Goal: Task Accomplishment & Management: Complete application form

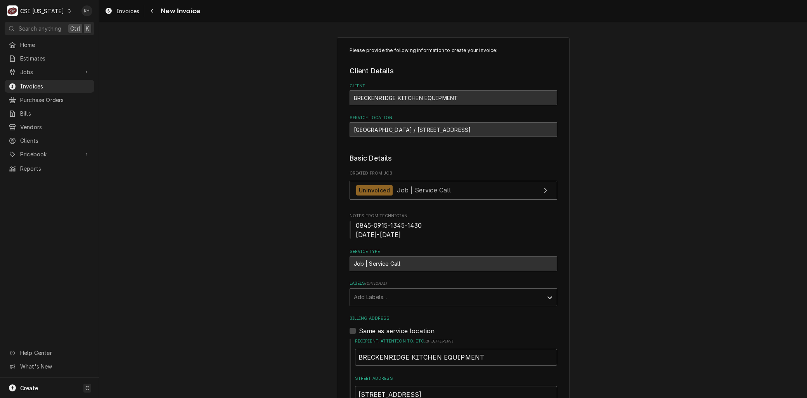
click at [365, 125] on div "Calvary Elementary School / 3345 State Hwy 208, Lebanon, KY 40033" at bounding box center [454, 129] width 208 height 15
click at [366, 127] on div "Calvary Elementary School / 3345 State Hwy 208, Lebanon, KY 40033" at bounding box center [454, 129] width 208 height 15
copy div "Calvary"
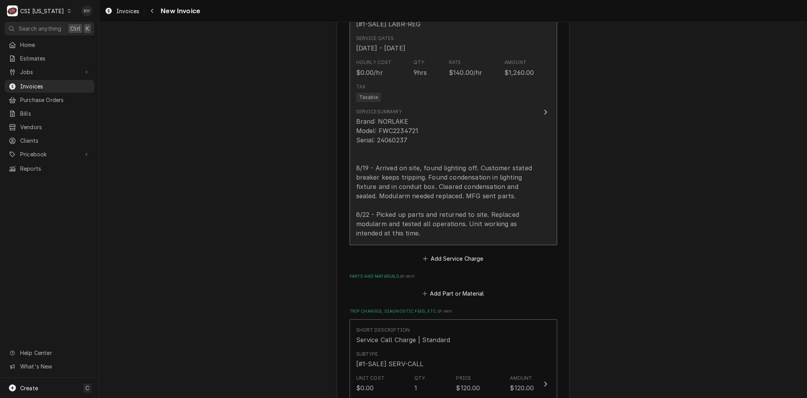
click at [402, 207] on div "Brand: NORLAKE Model: FWC2234721 Serial: 24060237 8/19 - Arrived on site, found…" at bounding box center [445, 177] width 178 height 121
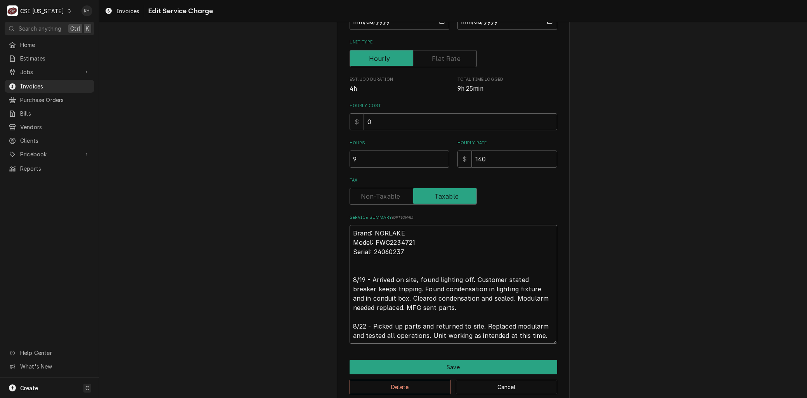
scroll to position [159, 0]
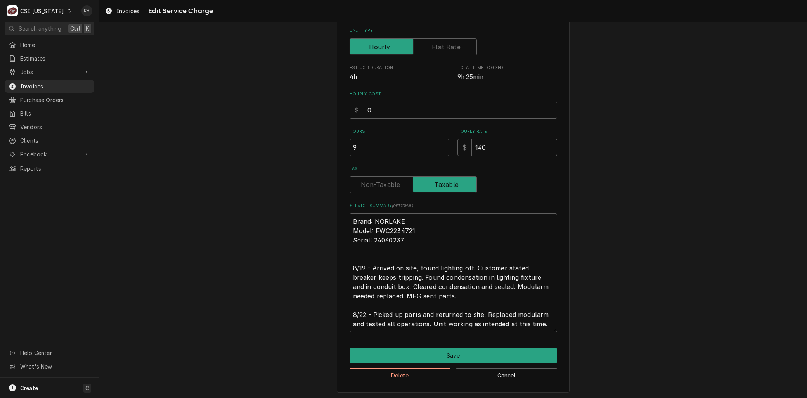
drag, startPoint x: 486, startPoint y: 144, endPoint x: 464, endPoint y: 149, distance: 22.0
click at [459, 147] on div "$ 140" at bounding box center [507, 147] width 100 height 17
type textarea "x"
type input "0"
click at [428, 358] on button "Save" at bounding box center [454, 355] width 208 height 14
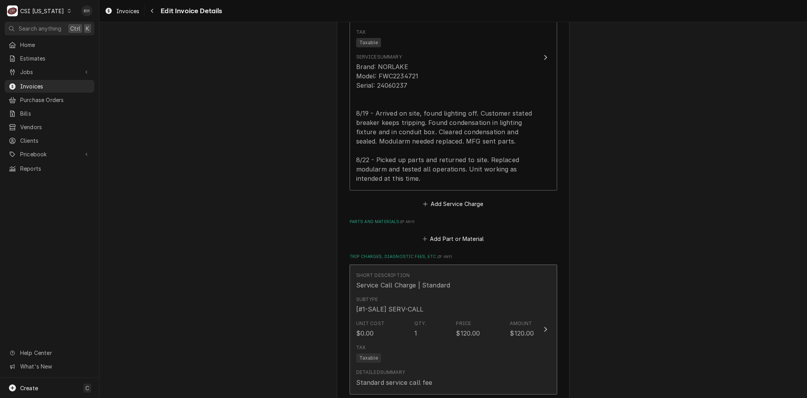
scroll to position [791, 0]
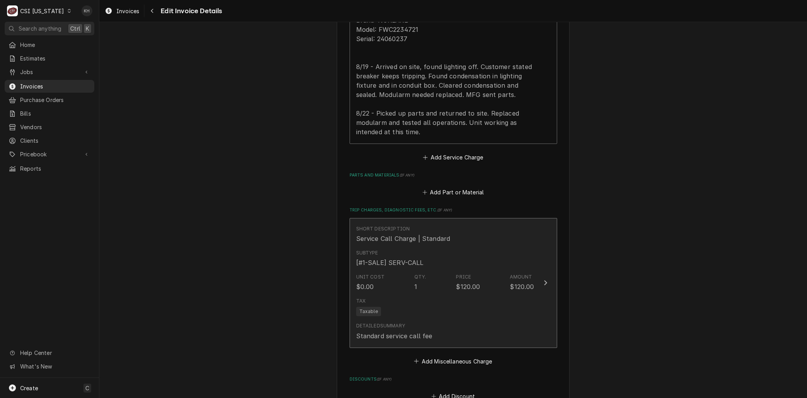
click at [417, 316] on div "Tax Taxable" at bounding box center [445, 306] width 178 height 25
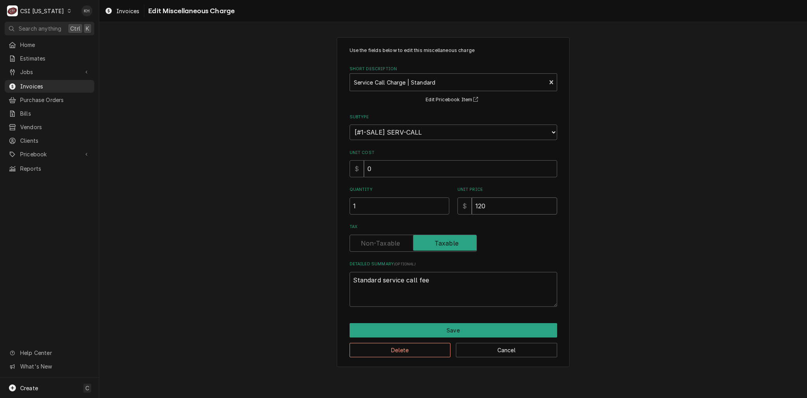
drag, startPoint x: 487, startPoint y: 208, endPoint x: 398, endPoint y: 220, distance: 89.6
click at [398, 219] on div "Use the fields below to edit this miscellaneous charge Short Description Servic…" at bounding box center [454, 177] width 208 height 260
type textarea "x"
type input "0"
click at [450, 331] on button "Save" at bounding box center [454, 330] width 208 height 14
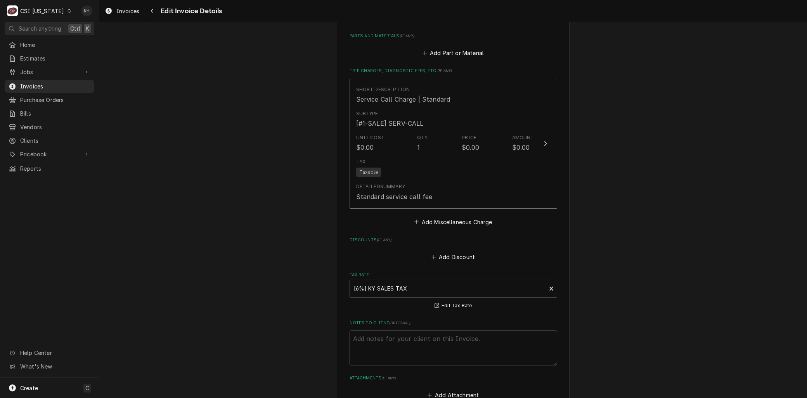
scroll to position [1065, 0]
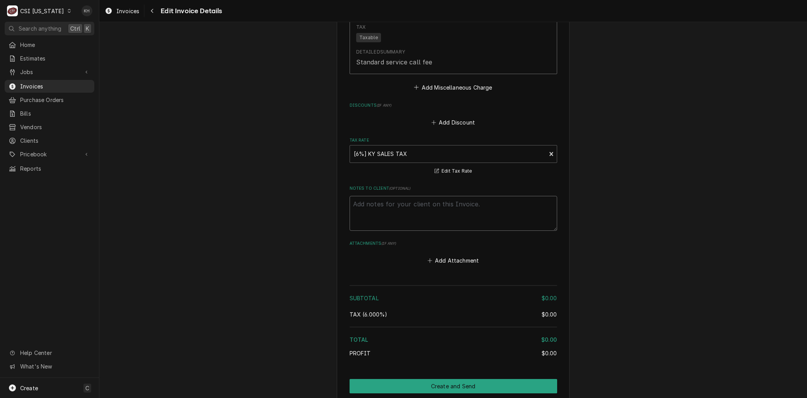
click at [385, 215] on textarea "Notes to Client ( optional )" at bounding box center [454, 213] width 208 height 35
type textarea "x"
type textarea "R"
type textarea "x"
type textarea "Re"
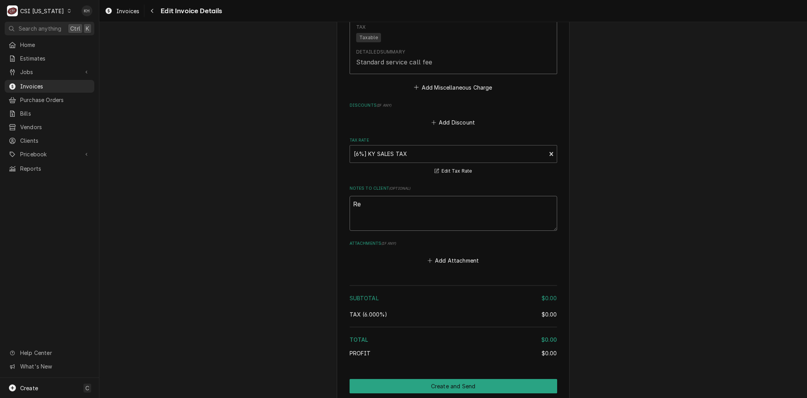
type textarea "x"
type textarea "Reb"
type textarea "x"
type textarea "Rebi"
type textarea "x"
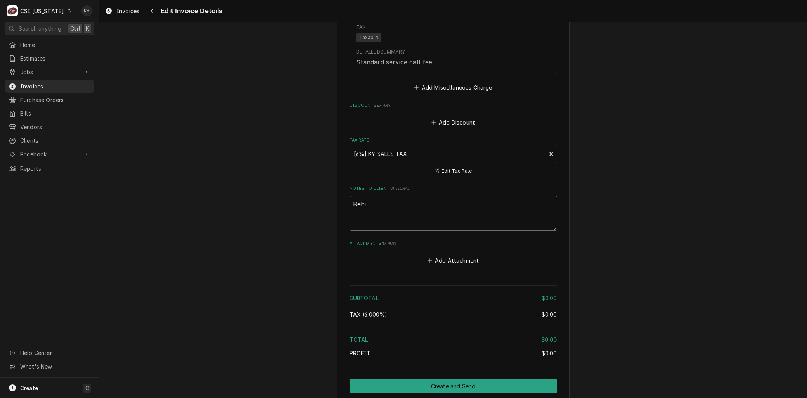
type textarea "Rebil"
type textarea "x"
type textarea "Rebill"
type textarea "x"
type textarea "Rebille"
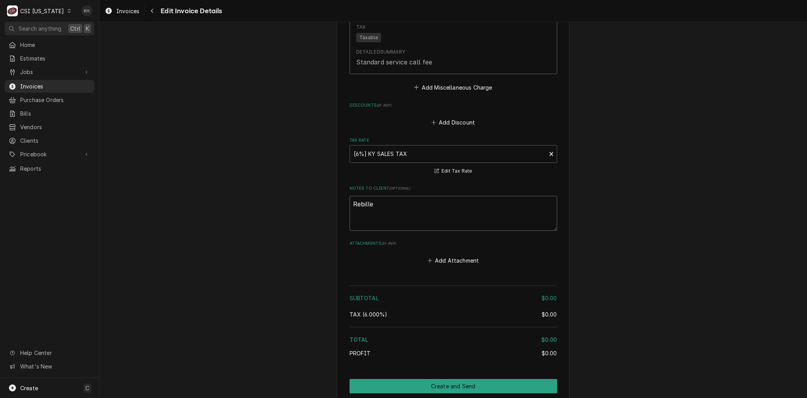
type textarea "x"
type textarea "Rebilled"
type textarea "x"
type textarea "Rebilled"
type textarea "x"
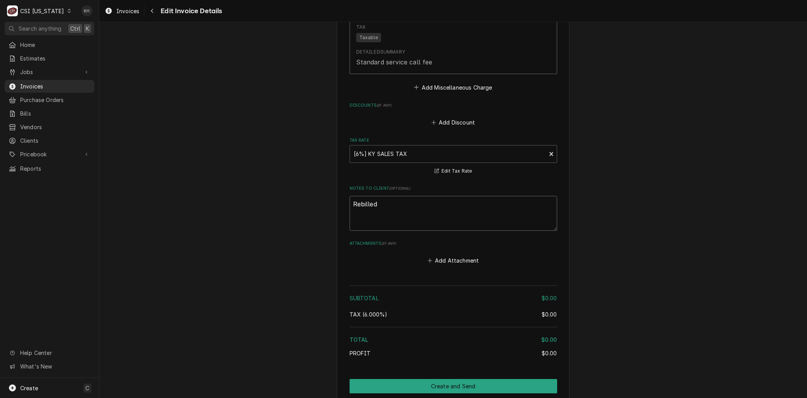
type textarea "Rebilled o"
type textarea "x"
type textarea "Rebilled on"
type textarea "x"
type textarea "Rebilled on"
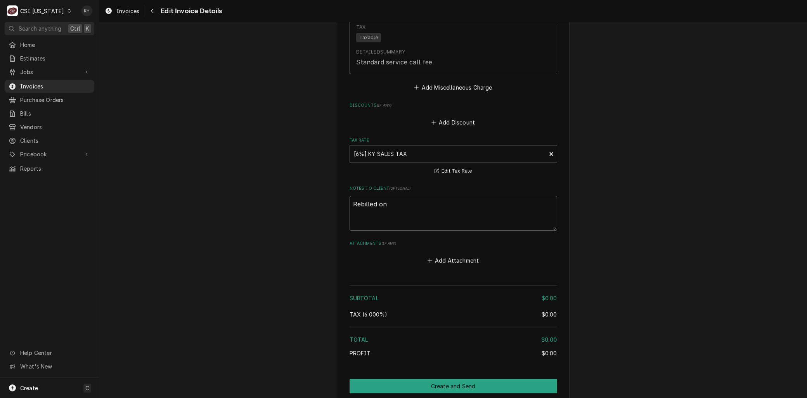
type textarea "x"
type textarea "Rebilled on I"
type textarea "x"
type textarea "Rebilled on IN"
type textarea "x"
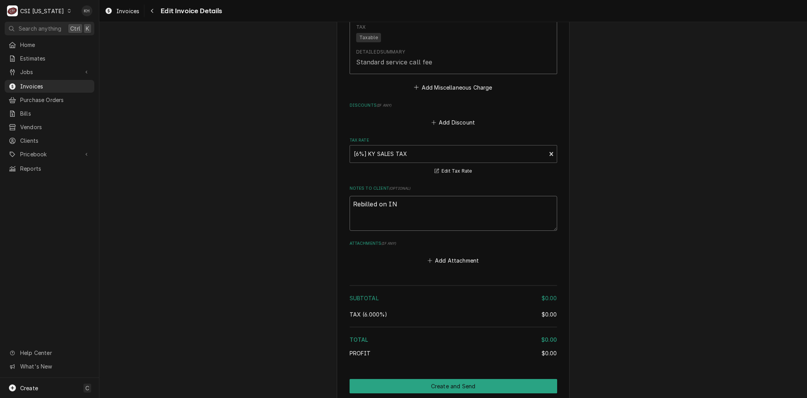
type textarea "Rebilled on INV"
type textarea "x"
type textarea "Rebilled on INV"
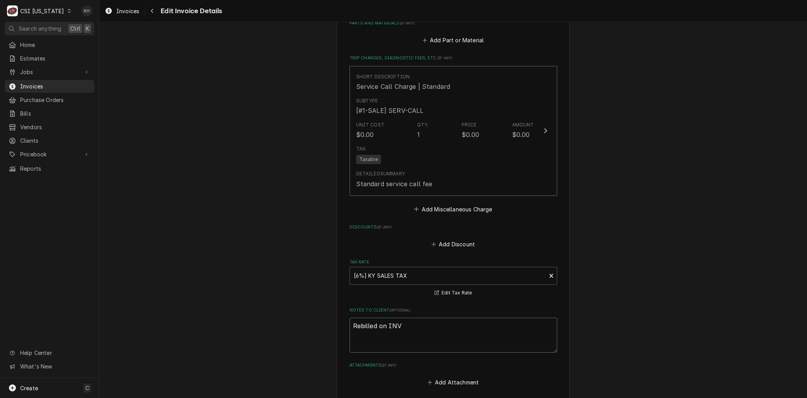
scroll to position [978, 0]
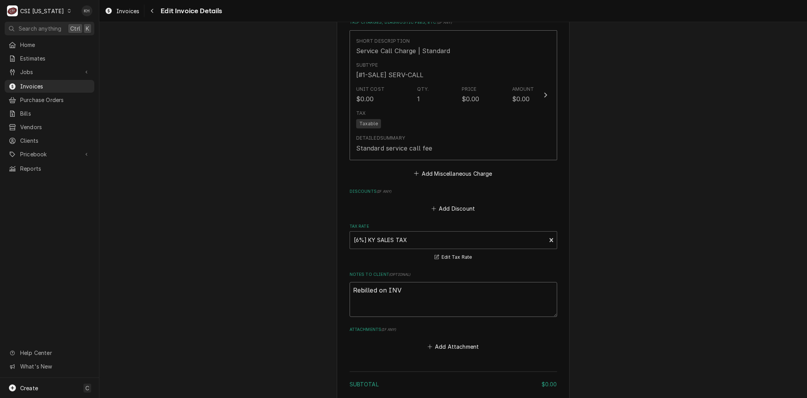
type textarea "x"
type textarea "Rebilled on INV 1"
type textarea "x"
type textarea "Rebilled on INV 10"
type textarea "x"
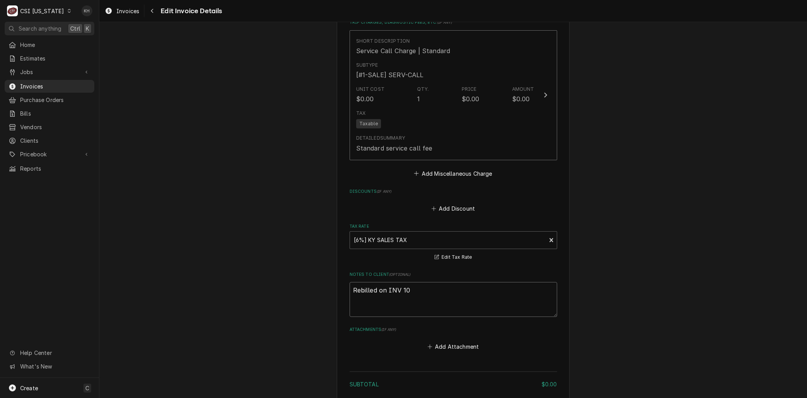
type textarea "Rebilled on INV 100"
type textarea "x"
type textarea "Rebilled on INV 1006"
type textarea "x"
type textarea "Rebilled on INV 10065"
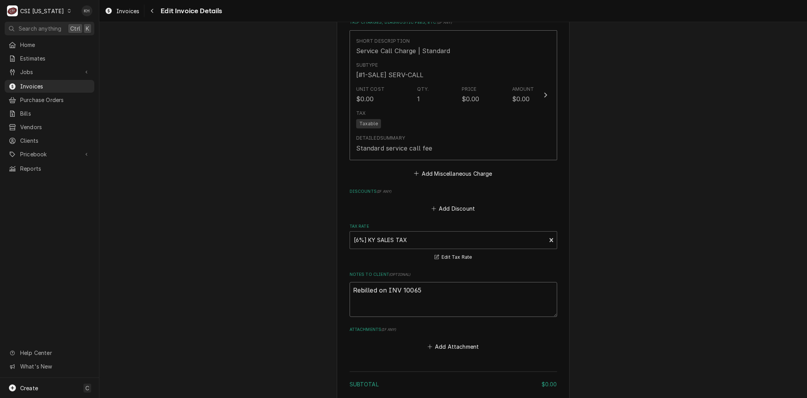
type textarea "x"
type textarea "Rebilled on INV 100656"
type textarea "x"
type textarea "Rebilled on INV 100656"
type textarea "x"
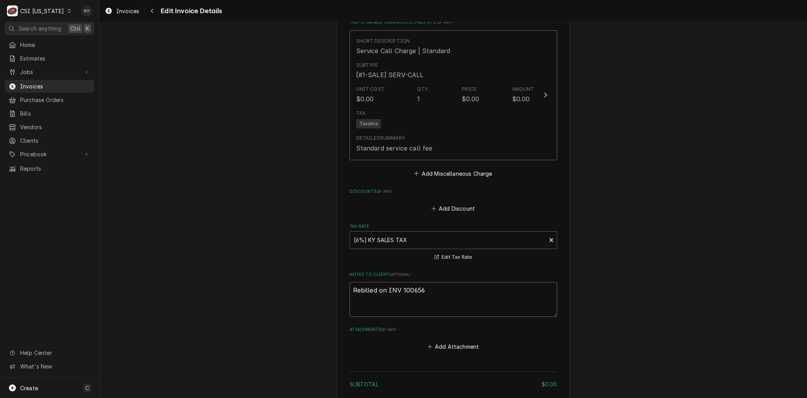
type textarea "Rebilled on INV 100656 -"
type textarea "x"
type textarea "Rebilled on INV 100656 -"
type textarea "x"
type textarea "Rebilled on INV 100656 - U"
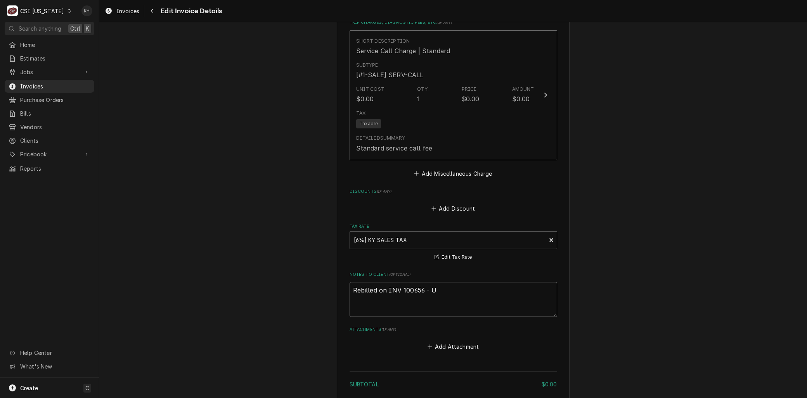
type textarea "x"
type textarea "Rebilled on INV 100656 - Un"
type textarea "x"
type textarea "Rebilled on INV 100656 - Unit"
type textarea "x"
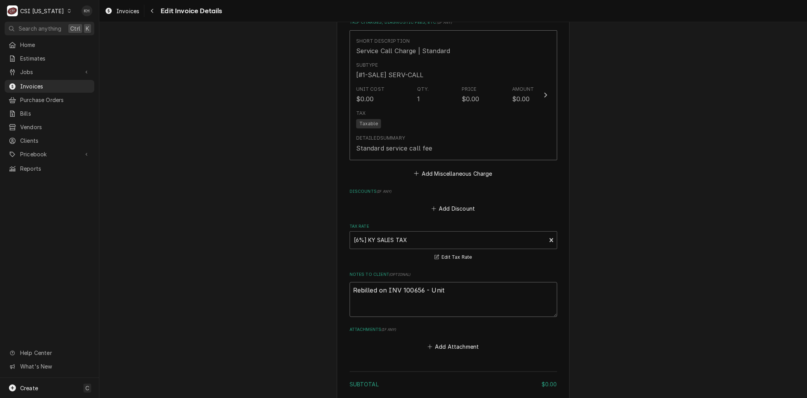
type textarea "Rebilled on INV 100656 - Unit"
type textarea "x"
type textarea "Rebilled on INV 100656 - Unit u"
type textarea "x"
type textarea "Rebilled on INV 100656 - Unit un"
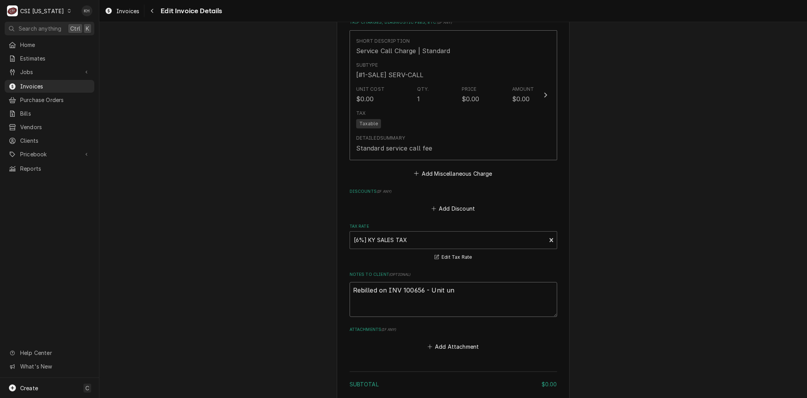
type textarea "x"
type textarea "Rebilled on INV 100656 - Unit unn"
type textarea "x"
type textarea "Rebilled on INV 100656 - Unit unne"
type textarea "x"
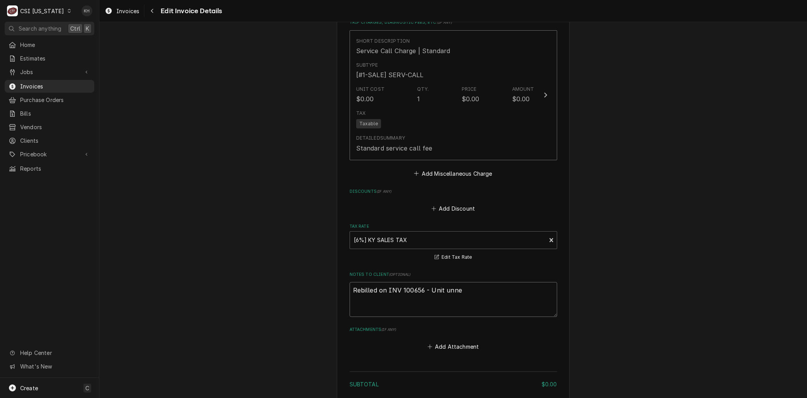
type textarea "Rebilled on INV 100656 - Unit unner"
type textarea "x"
type textarea "Rebilled on INV 100656 - Unit unne"
type textarea "x"
type textarea "Rebilled on INV 100656 - Unit unn"
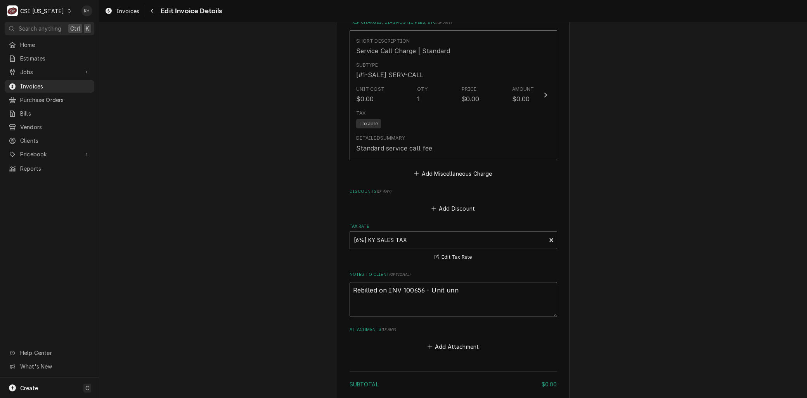
type textarea "x"
type textarea "Rebilled on INV 100656 - Unit un"
type textarea "x"
type textarea "Rebilled on INV 100656 - Unit und"
type textarea "x"
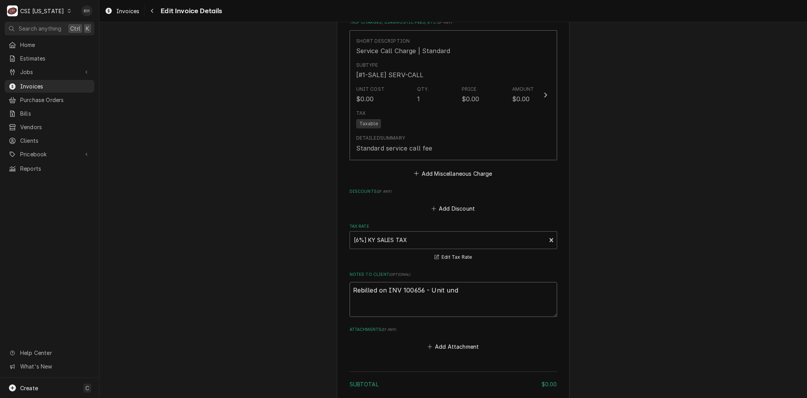
type textarea "Rebilled on INV 100656 - Unit unde"
type textarea "x"
type textarea "Rebilled on INV 100656 - Unit under"
type textarea "x"
type textarea "Rebilled on INV 100656 - Unit under"
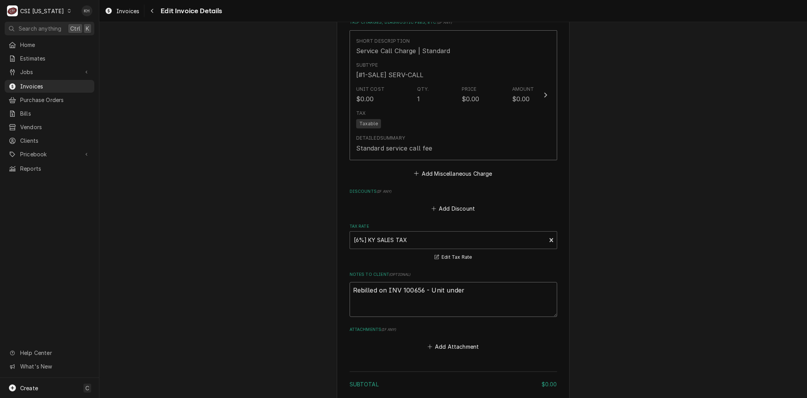
type textarea "x"
type textarea "Rebilled on INV 100656 - Unit under w"
type textarea "x"
type textarea "Rebilled on INV 100656 - Unit under wa"
type textarea "x"
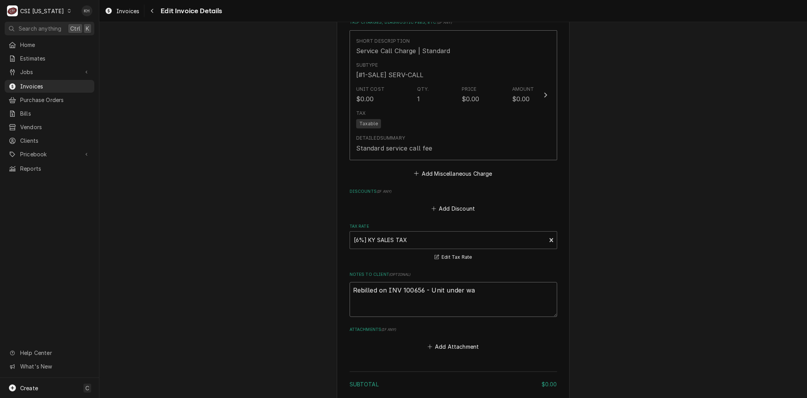
type textarea "Rebilled on INV 100656 - Unit under war"
type textarea "x"
type textarea "Rebilled on INV 100656 - Unit under warr"
type textarea "x"
type textarea "Rebilled on INV 100656 - Unit under warra"
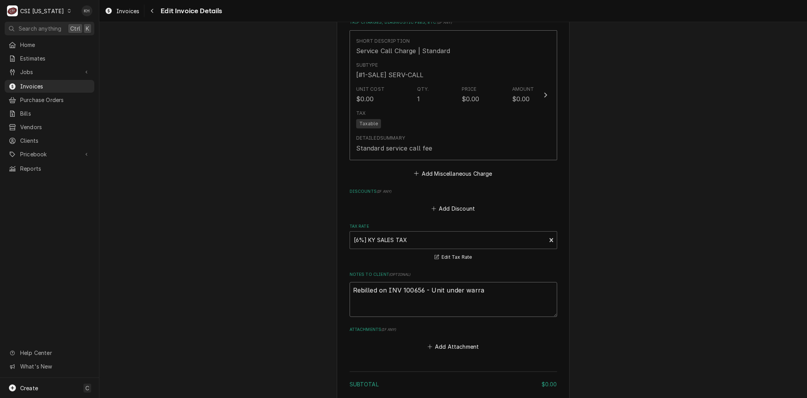
type textarea "x"
type textarea "Rebilled on INV 100656 - Unit under warran"
type textarea "x"
type textarea "Rebilled on INV 100656 - Unit under warrant"
type textarea "x"
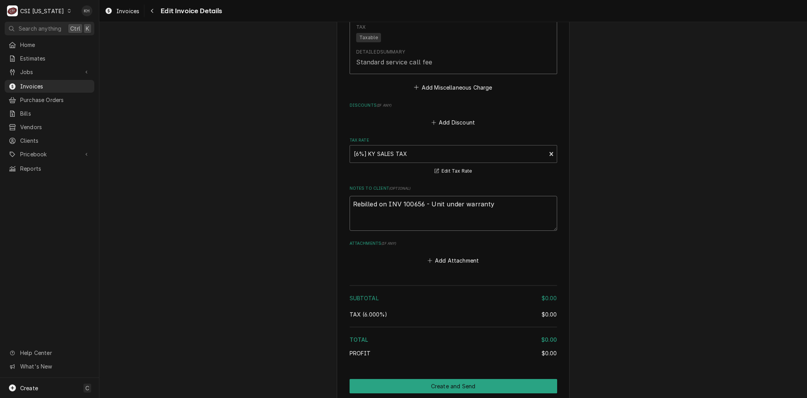
scroll to position [1152, 0]
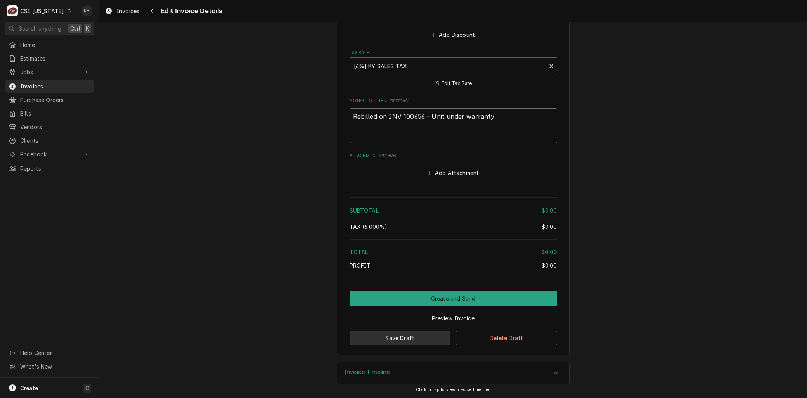
type textarea "Rebilled on INV 100656 - Unit under warranty"
click at [410, 340] on button "Save Draft" at bounding box center [400, 338] width 101 height 14
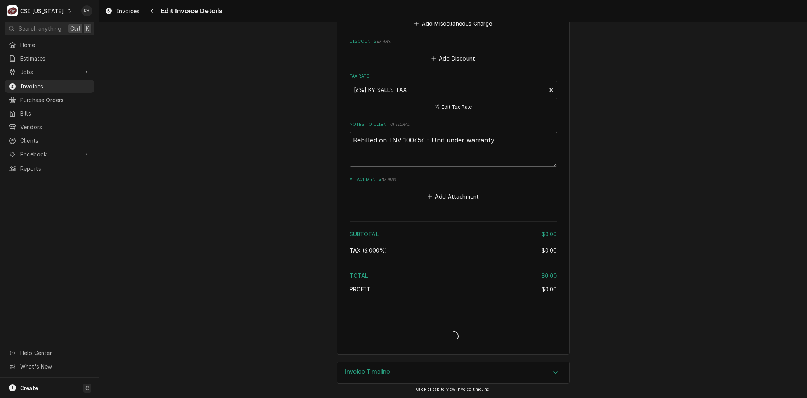
scroll to position [1128, 0]
type textarea "x"
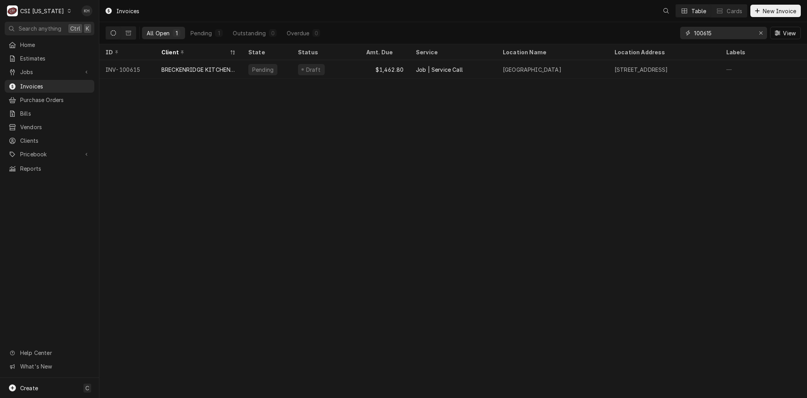
drag, startPoint x: 707, startPoint y: 31, endPoint x: 651, endPoint y: 30, distance: 56.6
click at [651, 30] on div "All Open 1 Pending 1 Outstanding 0 Overdue 0 100615 View" at bounding box center [453, 33] width 695 height 22
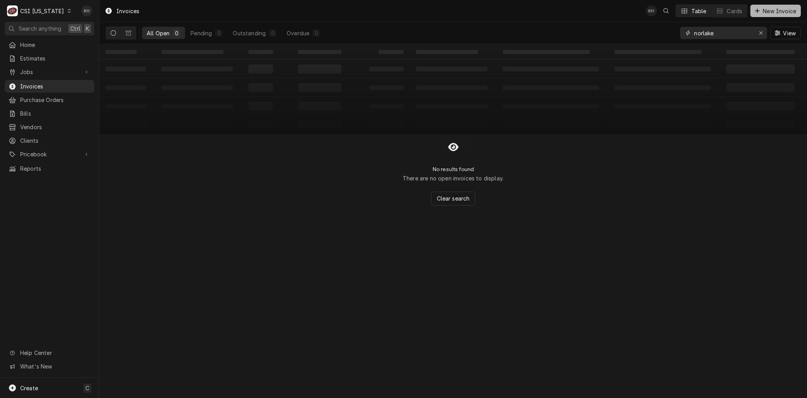
type input "norlake"
click at [791, 13] on span "New Invoice" at bounding box center [779, 11] width 36 height 8
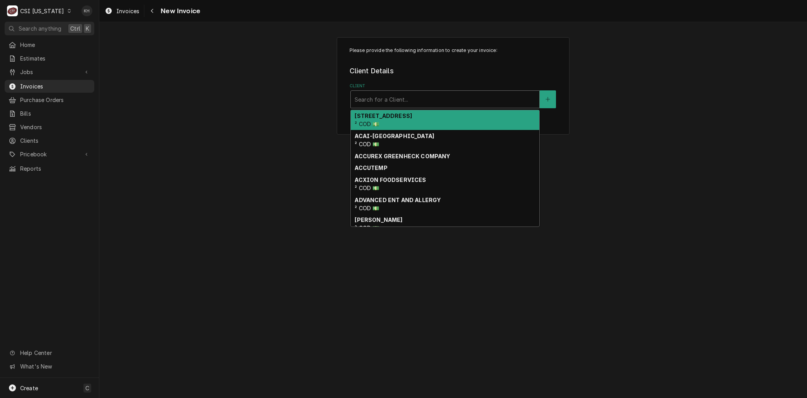
click at [382, 101] on div "Client" at bounding box center [445, 99] width 181 height 14
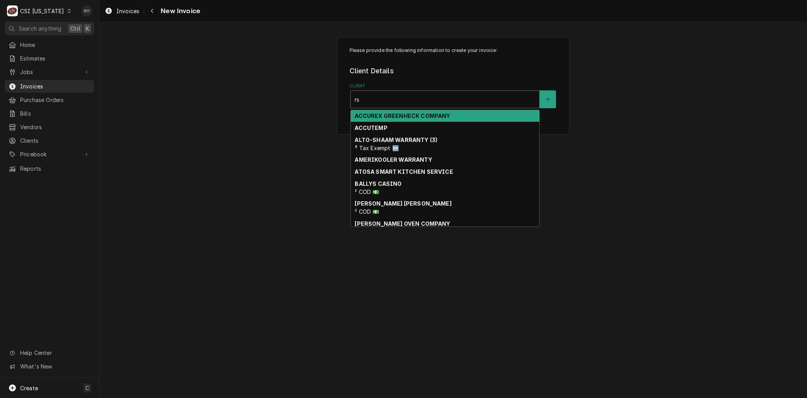
type input "rsg"
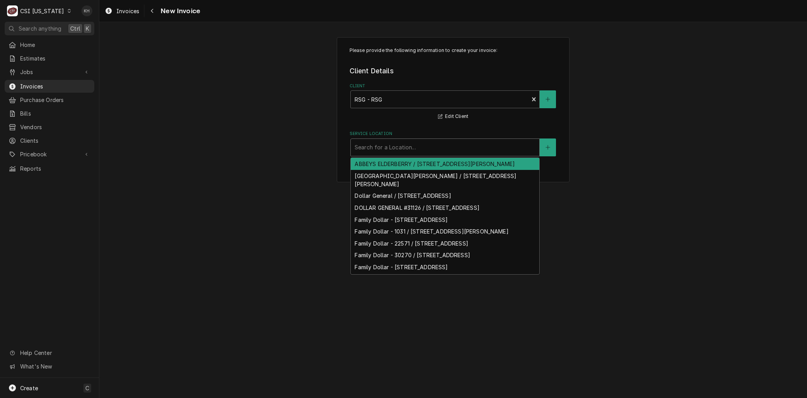
click at [376, 140] on div "Service Location" at bounding box center [445, 147] width 181 height 14
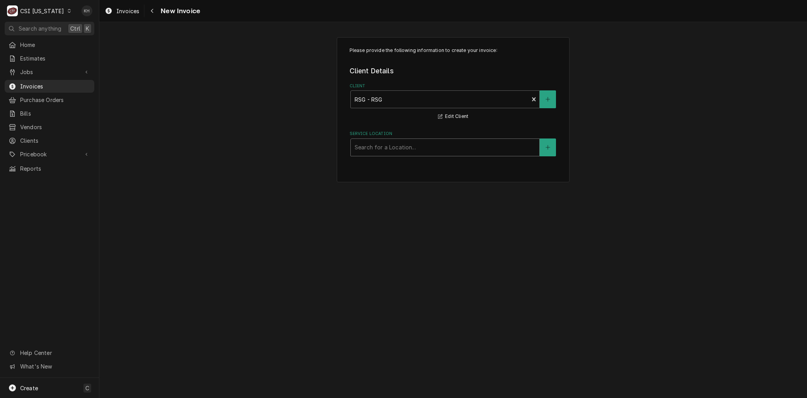
click at [375, 146] on div "Service Location" at bounding box center [445, 147] width 181 height 14
type input "3345"
click at [537, 147] on div "Service Location" at bounding box center [445, 147] width 189 height 17
click at [543, 145] on button "Service Location" at bounding box center [548, 148] width 16 height 18
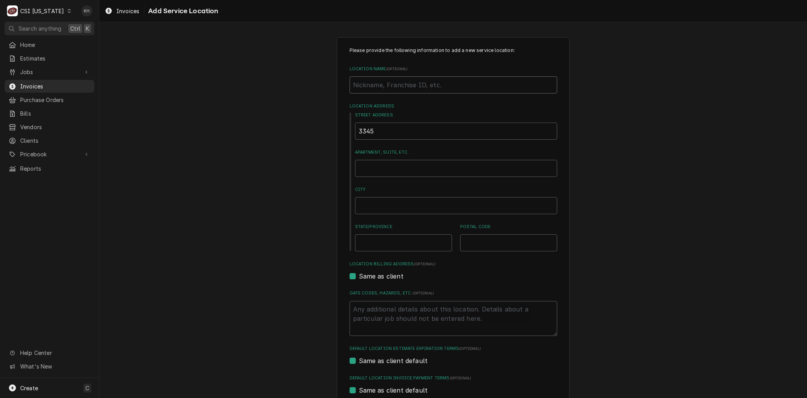
click at [368, 83] on input "Location Name ( optional )" at bounding box center [454, 84] width 208 height 17
paste input "Calvary Elementary School / 3345 State Hwy 208, Lebanon, KY 40033"
type textarea "x"
type input "Calvary Elementary School / 3345 State Hwy 208, Lebanon, KY 40033"
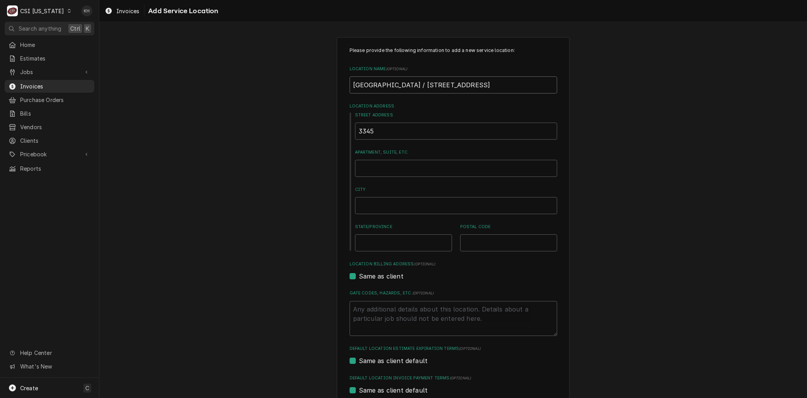
drag, startPoint x: 424, startPoint y: 86, endPoint x: 684, endPoint y: 82, distance: 260.4
click at [683, 83] on div "Please provide the following information to add a new service location: Locatio…" at bounding box center [453, 268] width 708 height 476
type textarea "x"
type input "Calvary Elementary School"
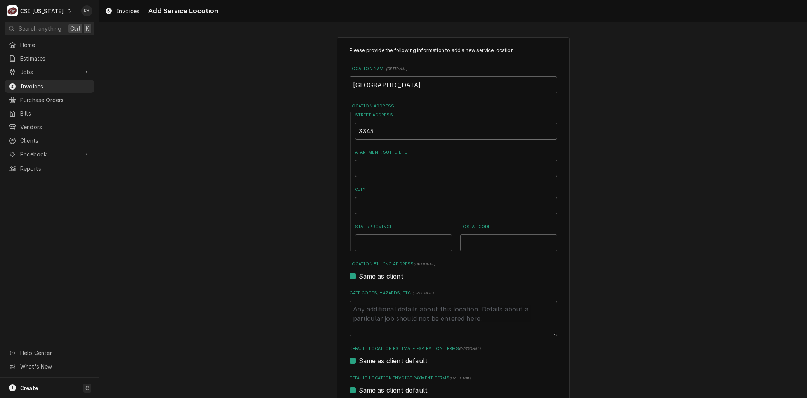
paste input "/ 3345 State Hwy 208, Lebanon, KY 40033"
type textarea "x"
type input "/ 3345 State Hwy 208, Lebanon, KY 40033"
type textarea "x"
type input "/ 3345 State Hwy 208, Lebanon, KY 40033"
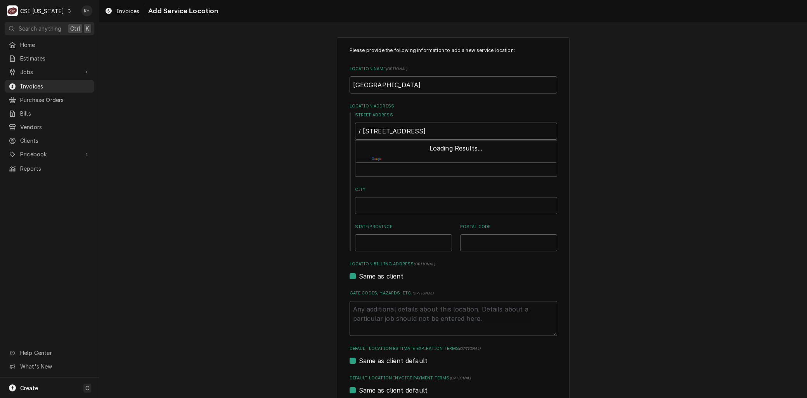
type textarea "x"
type input "3345 State Hwy 208, Lebanon, KY 40033"
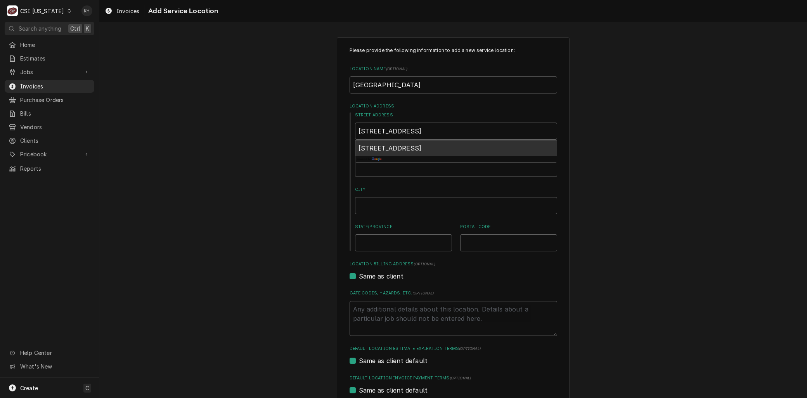
type textarea "x"
type input "3345 State Hwy 208, Lebanon, KY 40033"
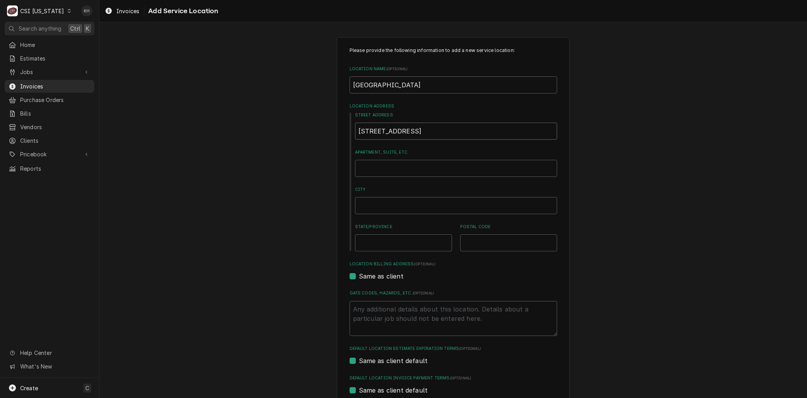
type textarea "x"
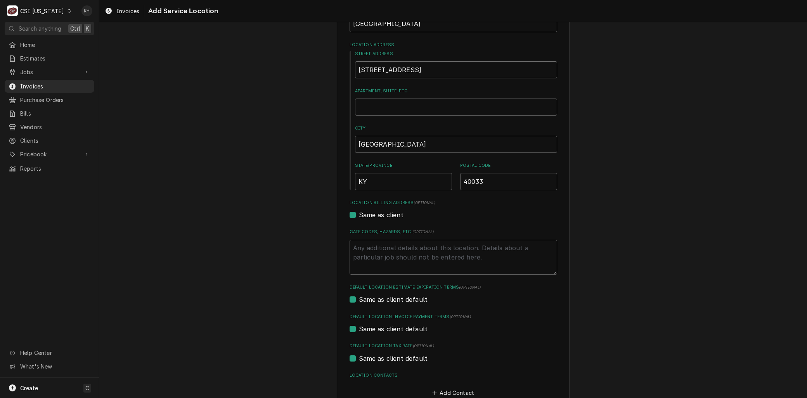
scroll to position [108, 0]
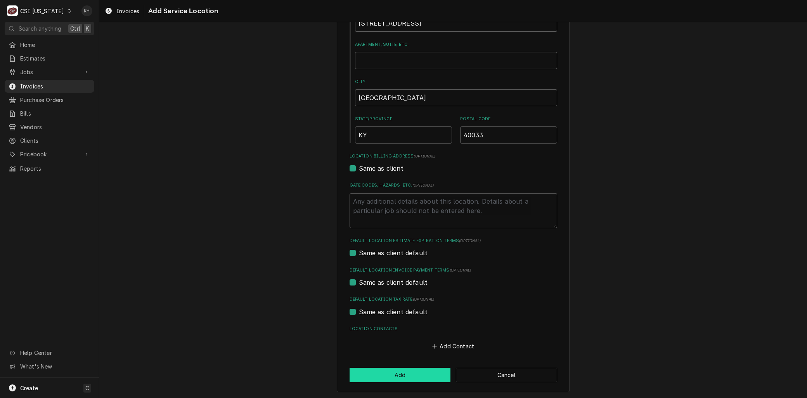
type input "3345 State Hwy 208"
click at [402, 377] on button "Add" at bounding box center [400, 375] width 101 height 14
type textarea "x"
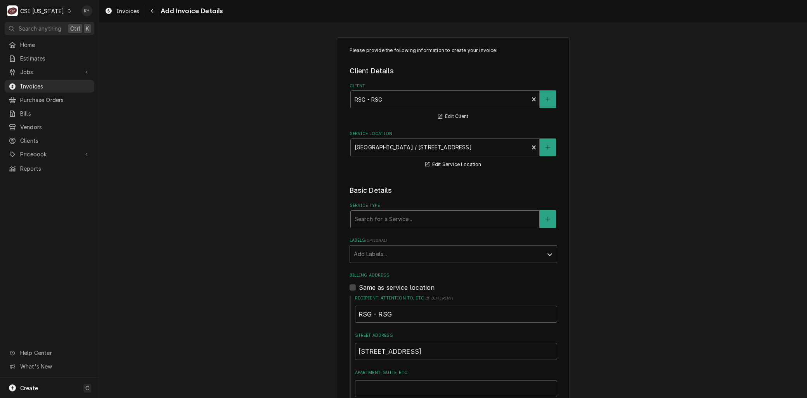
click at [367, 219] on div "Service Type" at bounding box center [445, 219] width 181 height 14
type input "service call"
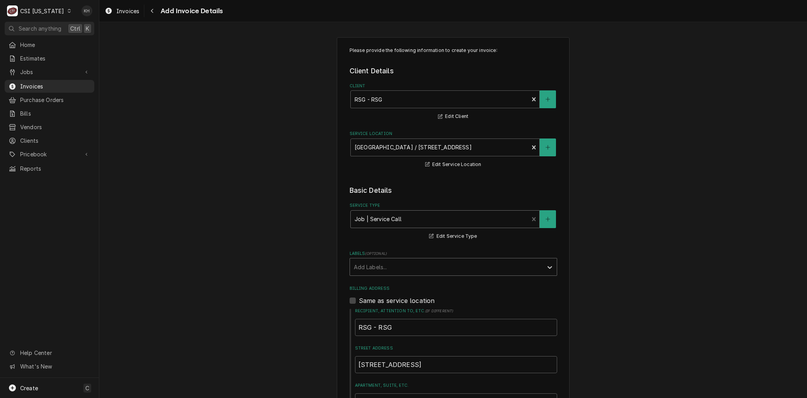
click at [375, 273] on div "Labels" at bounding box center [446, 267] width 185 height 14
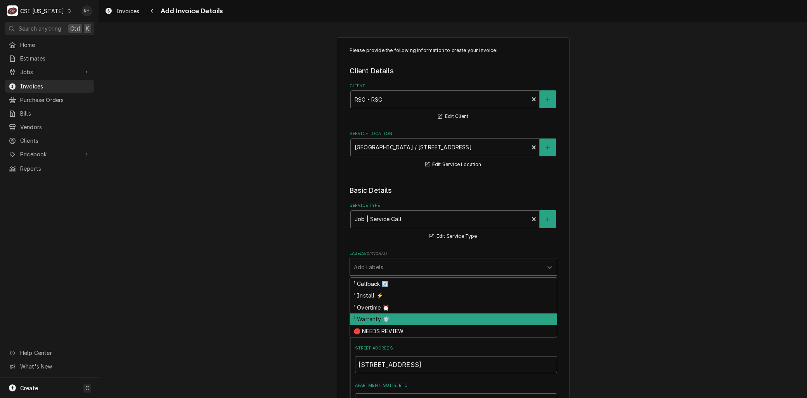
click at [365, 317] on div "¹ Warranty 🛡️" at bounding box center [453, 319] width 207 height 12
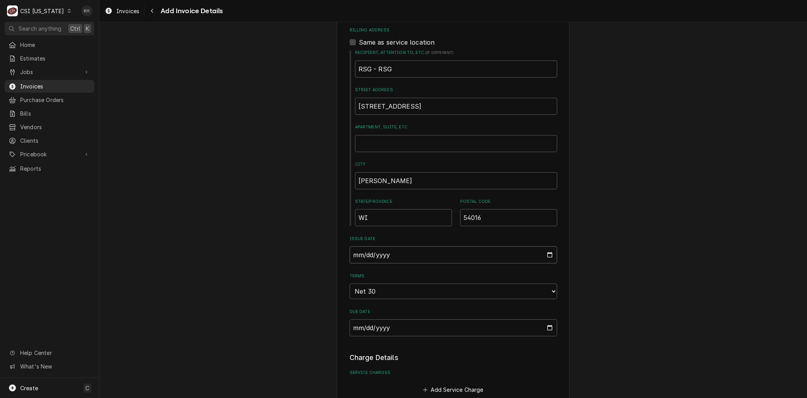
click at [548, 254] on input "2025-09-03" at bounding box center [454, 254] width 208 height 17
type textarea "x"
type input "2025-09-01"
click at [545, 258] on input "2025-09-01" at bounding box center [454, 254] width 208 height 17
type textarea "x"
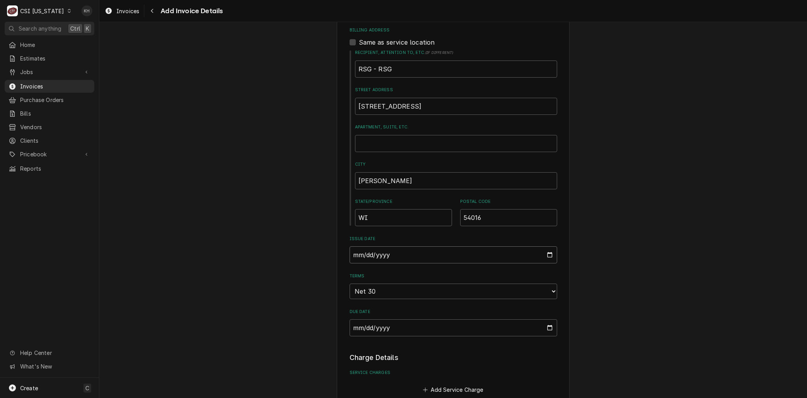
type input "2025-08-01"
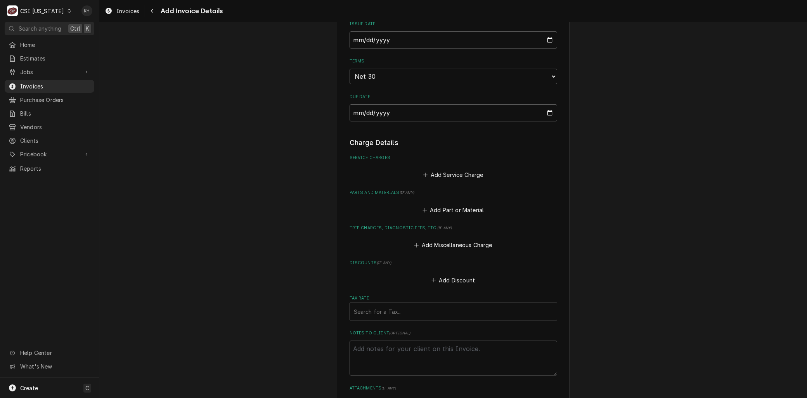
scroll to position [474, 0]
click at [447, 171] on button "Add Service Charge" at bounding box center [453, 174] width 63 height 11
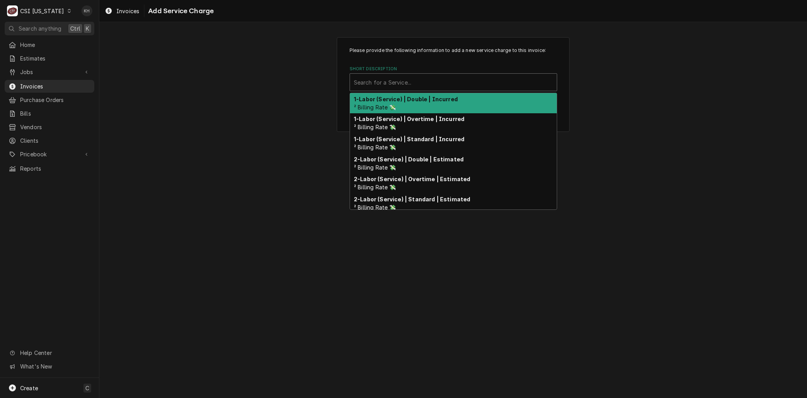
click at [381, 87] on div "Short Description" at bounding box center [453, 82] width 199 height 14
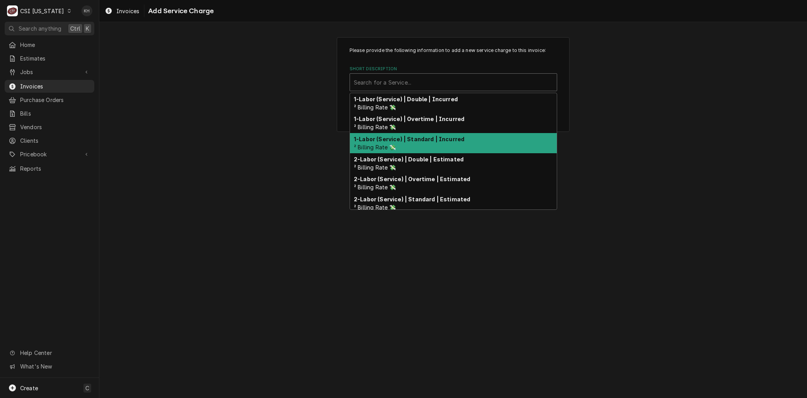
click at [382, 142] on div "1-Labor (Service) | Standard | Incurred ² Billing Rate 💸" at bounding box center [453, 143] width 207 height 20
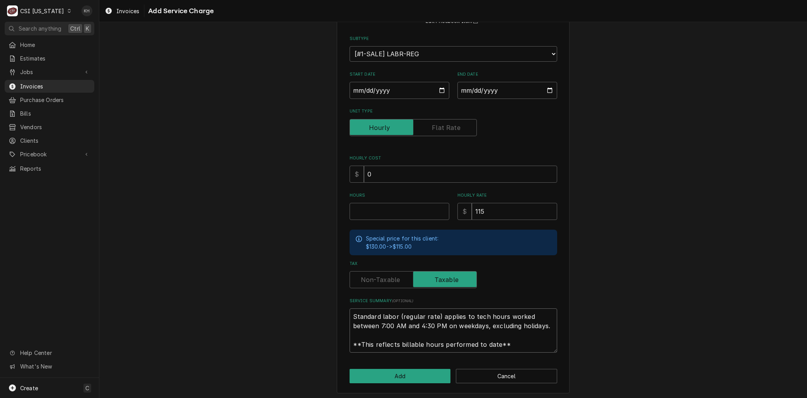
drag, startPoint x: 511, startPoint y: 340, endPoint x: 237, endPoint y: 272, distance: 282.5
click at [236, 272] on div "Please provide the following information to add a new service charge to this in…" at bounding box center [453, 176] width 708 height 448
paste textarea "Brand: NORLAKE Model: FWC2234721 Serial: 24060237 8/19 - Arrived on site, found…"
type textarea "x"
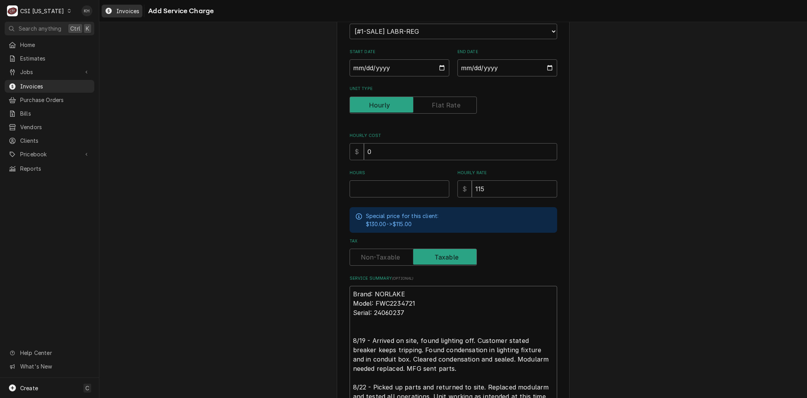
type textarea "Brand: NORLAKE Model: FWC2234721 Serial: 24060237 8/19 - Arrived on site, found…"
click at [439, 68] on input "Start Date" at bounding box center [400, 67] width 100 height 17
type textarea "x"
type input "2025-08-03"
type textarea "x"
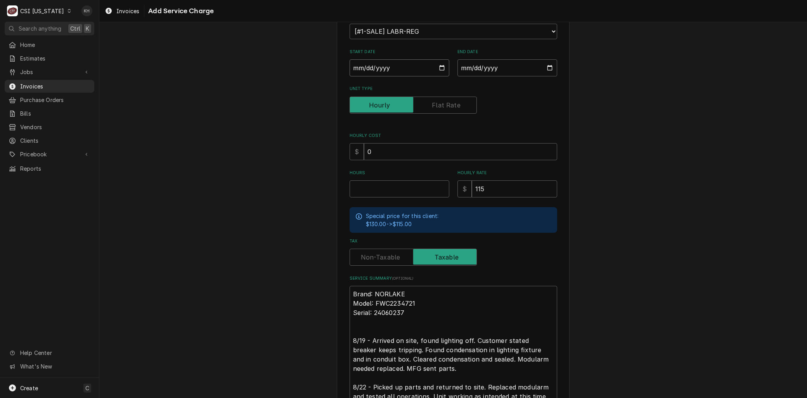
type input "2025-08-19"
click at [542, 67] on input "End Date" at bounding box center [507, 67] width 100 height 17
type textarea "x"
type input "2025-08-03"
type textarea "x"
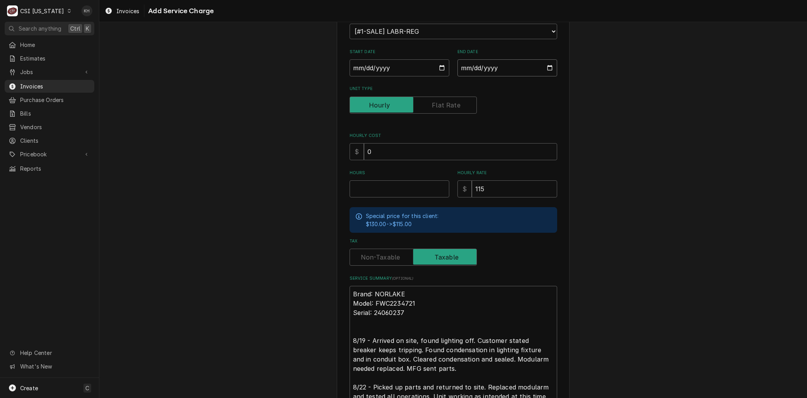
type input "2025-08-22"
click at [372, 188] on input "Hours" at bounding box center [400, 188] width 100 height 17
type textarea "x"
type input "9"
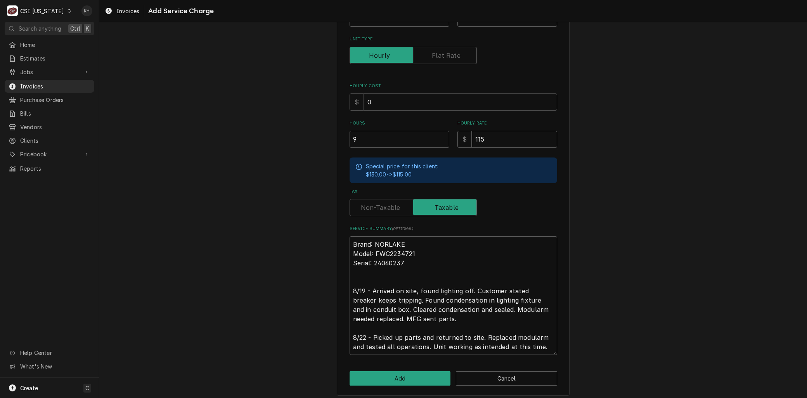
scroll to position [152, 0]
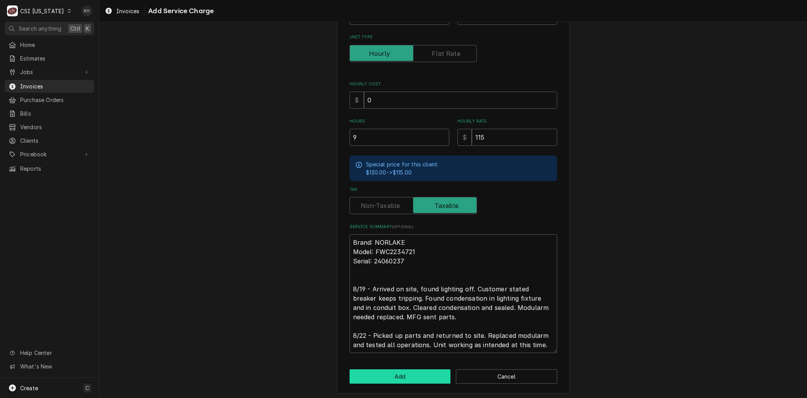
click at [417, 374] on button "Add" at bounding box center [400, 376] width 101 height 14
type textarea "x"
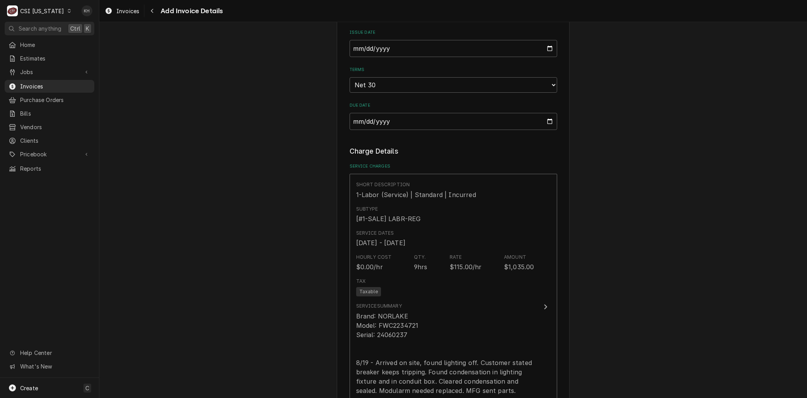
scroll to position [724, 0]
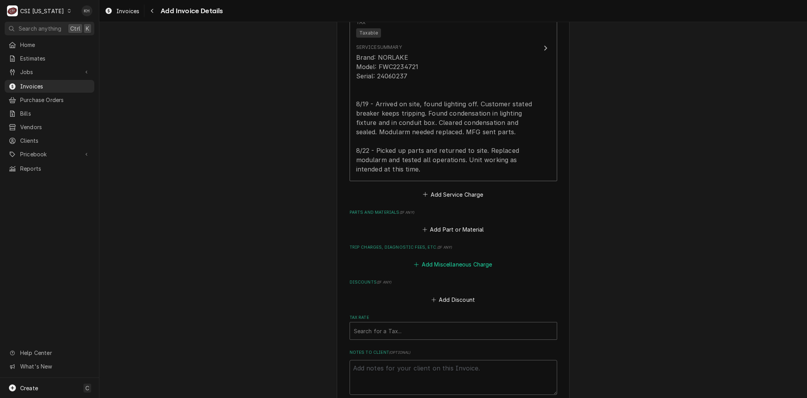
click at [428, 263] on button "Add Miscellaneous Charge" at bounding box center [453, 264] width 81 height 11
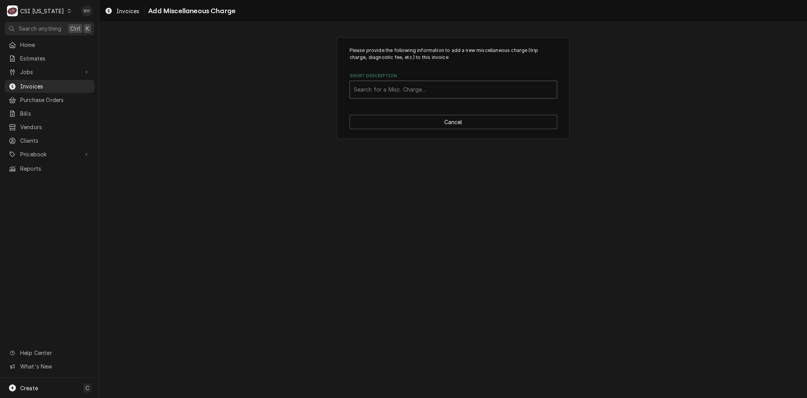
click at [396, 93] on div "Short Description" at bounding box center [453, 90] width 199 height 14
type input "servi"
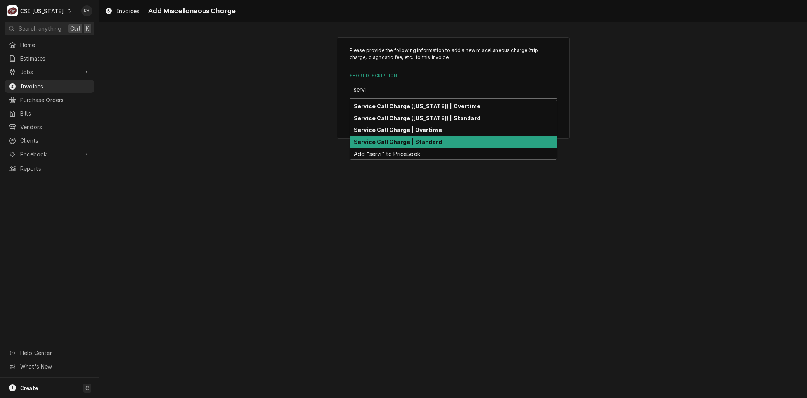
click at [377, 139] on strong "Service Call Charge | Standard" at bounding box center [398, 142] width 88 height 7
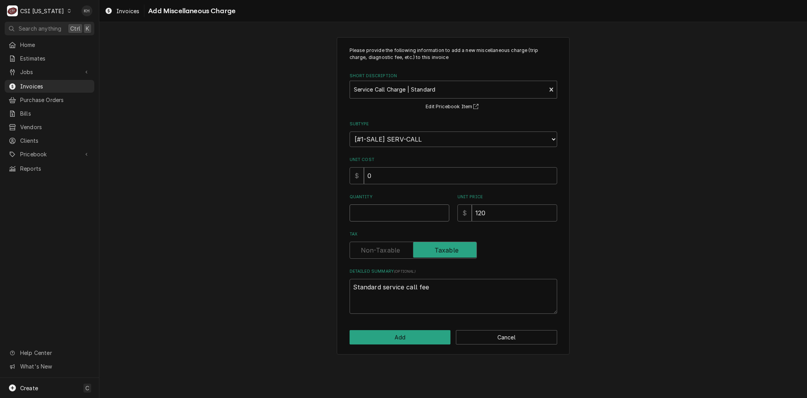
click at [381, 215] on input "Quantity" at bounding box center [400, 212] width 100 height 17
type textarea "x"
type input "1"
click at [379, 343] on button "Add" at bounding box center [400, 337] width 101 height 14
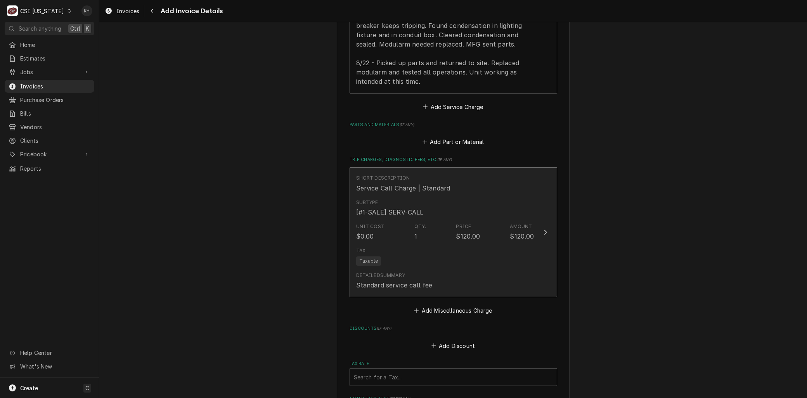
scroll to position [905, 0]
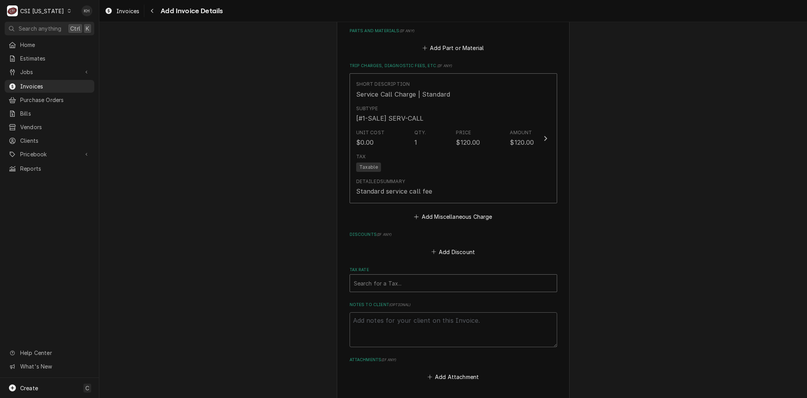
click at [363, 286] on div "Tax Rate" at bounding box center [453, 283] width 199 height 14
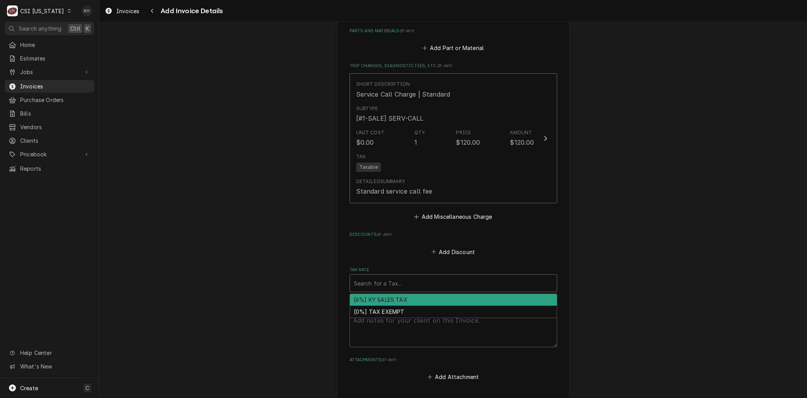
click at [365, 299] on div "[6%] KY SALES TAX" at bounding box center [453, 300] width 207 height 12
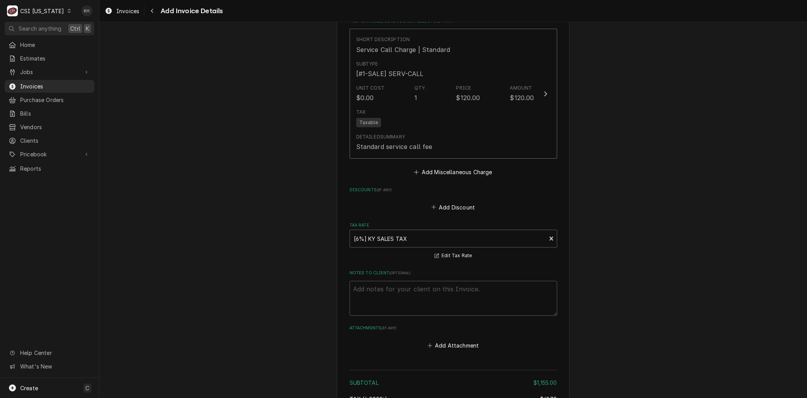
scroll to position [1034, 0]
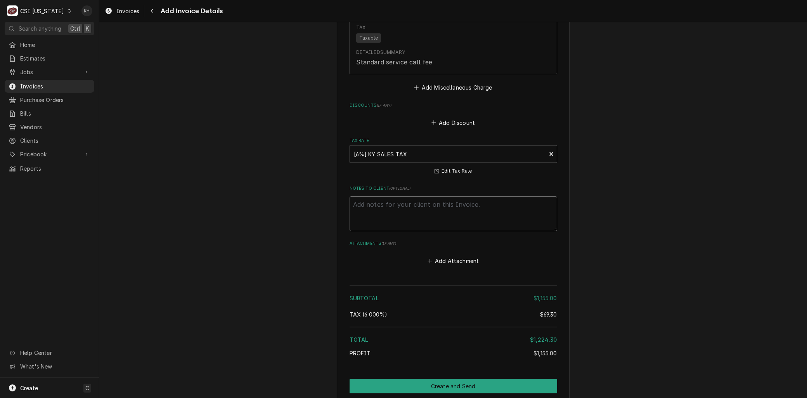
click at [373, 226] on textarea "Notes to Client ( optional )" at bounding box center [454, 213] width 208 height 35
type textarea "x"
type textarea "R"
type textarea "x"
type textarea "Re"
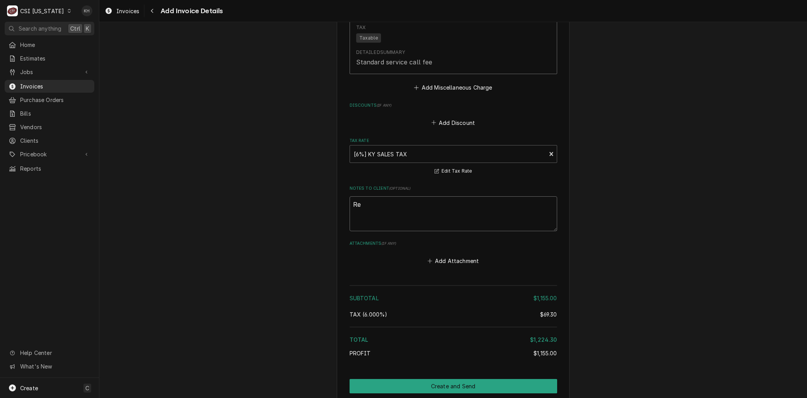
type textarea "x"
type textarea "Reb"
type textarea "x"
type textarea "Rebi"
type textarea "x"
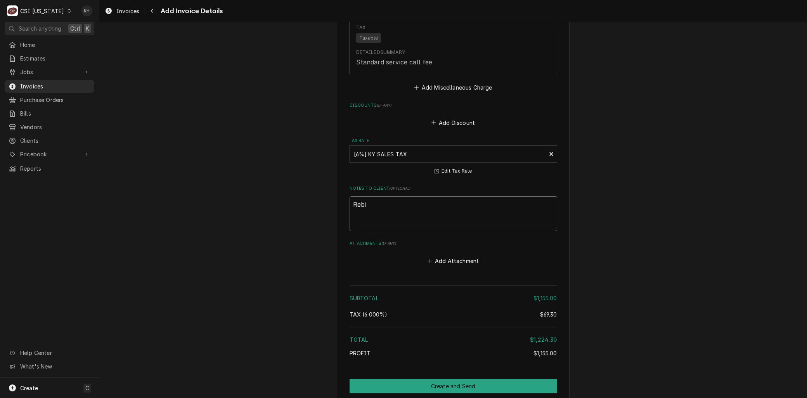
type textarea "Rebil"
type textarea "x"
type textarea "Rebill"
type textarea "x"
type textarea "Rebill"
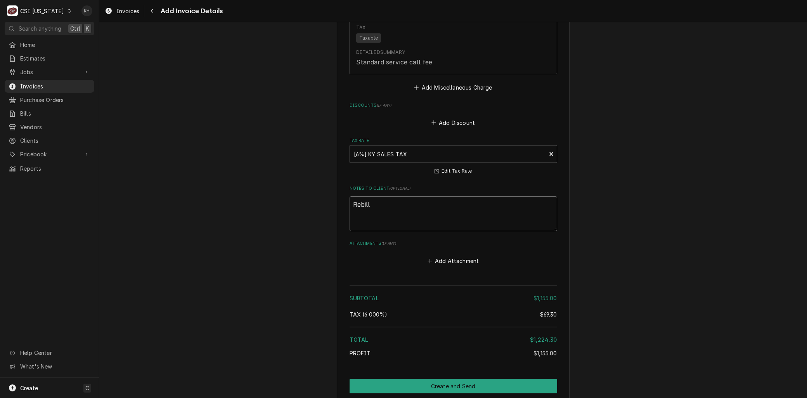
type textarea "x"
type textarea "Rebill f"
type textarea "x"
type textarea "Rebill fr"
type textarea "x"
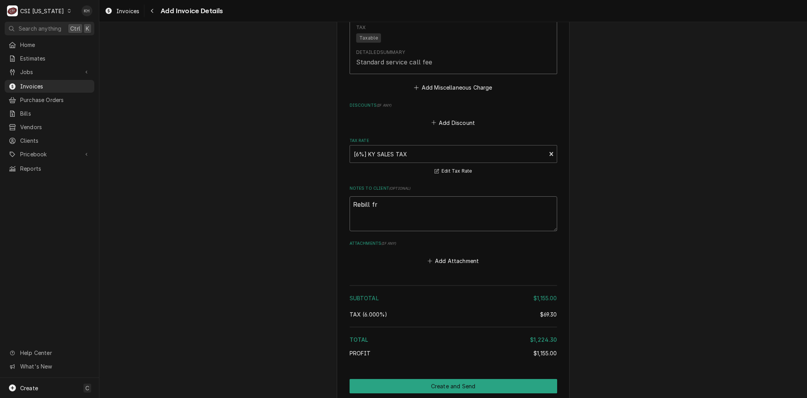
type textarea "Rebill fro"
type textarea "x"
type textarea "Rebill from"
type textarea "x"
type textarea "Rebill from"
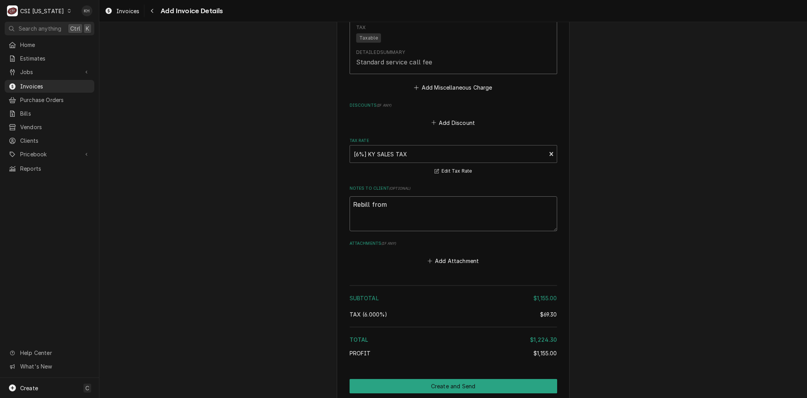
type textarea "x"
type textarea "Rebill from I"
type textarea "x"
type textarea "Rebill from IN"
type textarea "x"
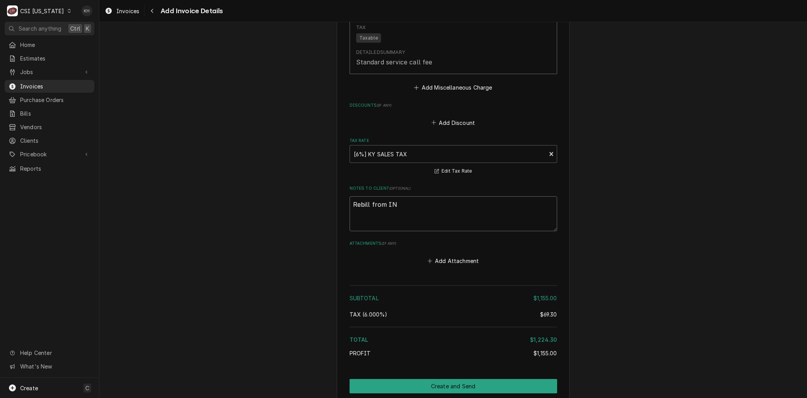
type textarea "Rebill from INV"
type textarea "x"
type textarea "Rebill from INV"
type textarea "x"
type textarea "Rebill from INV 1"
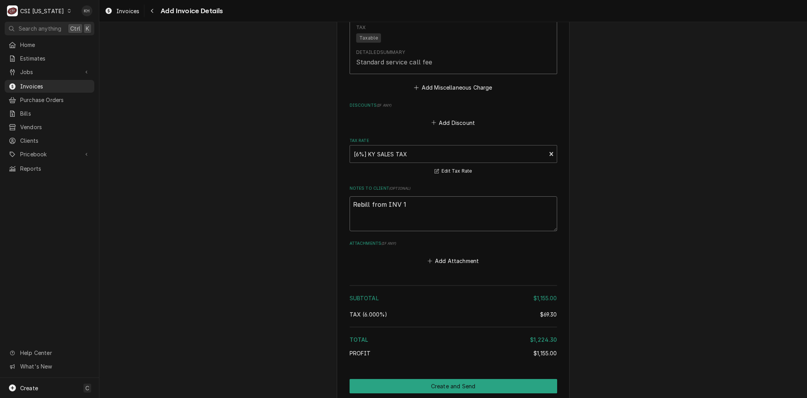
type textarea "x"
type textarea "Rebill from INV 10"
type textarea "x"
type textarea "Rebill from INV 100"
type textarea "x"
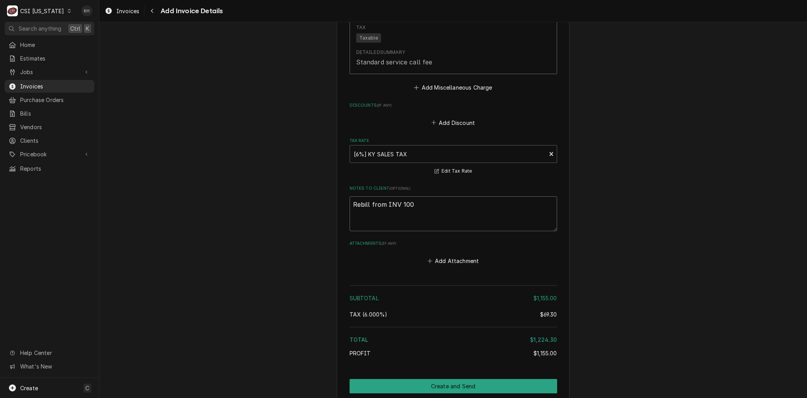
type textarea "Rebill from INV 1006"
type textarea "x"
type textarea "Rebill from INV 10061"
type textarea "x"
type textarea "Rebill from INV 100615"
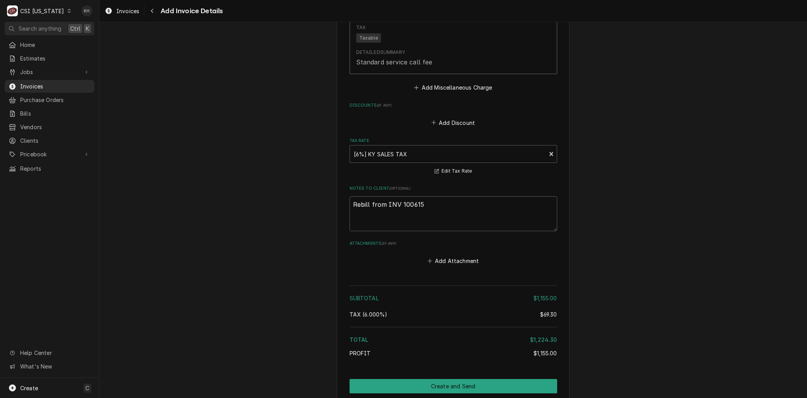
drag, startPoint x: 331, startPoint y: 221, endPoint x: 326, endPoint y: 208, distance: 13.6
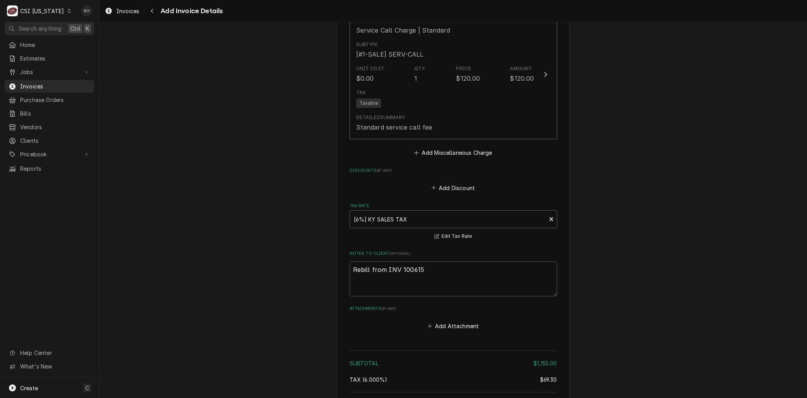
scroll to position [948, 0]
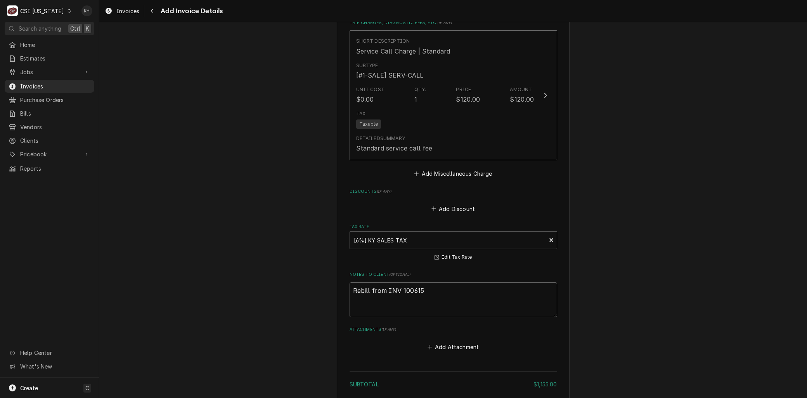
click at [436, 292] on textarea "Rebill from INV 100615" at bounding box center [454, 299] width 208 height 35
type textarea "x"
type textarea "Rebill from INV 100615"
type textarea "x"
type textarea "Rebill from INV 100615 -"
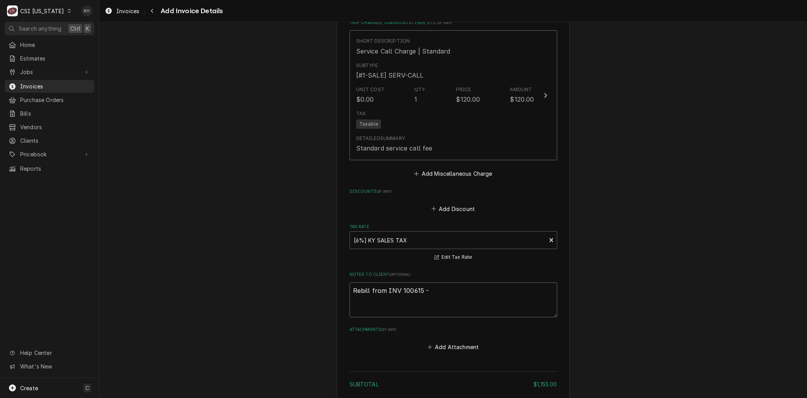
type textarea "x"
type textarea "Rebill from INV 100615 -"
type textarea "x"
type textarea "Rebill from INV 100615 - U"
type textarea "x"
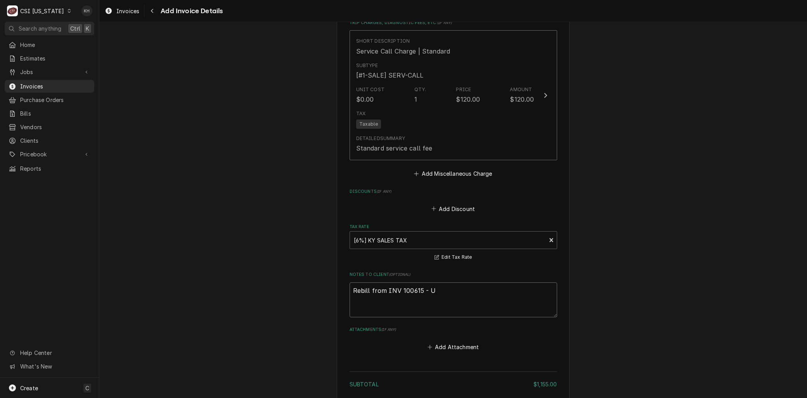
type textarea "Rebill from INV 100615 - Un"
type textarea "x"
type textarea "Rebill from INV 100615 - Uni"
type textarea "x"
type textarea "Rebill from INV 100615 - Unit"
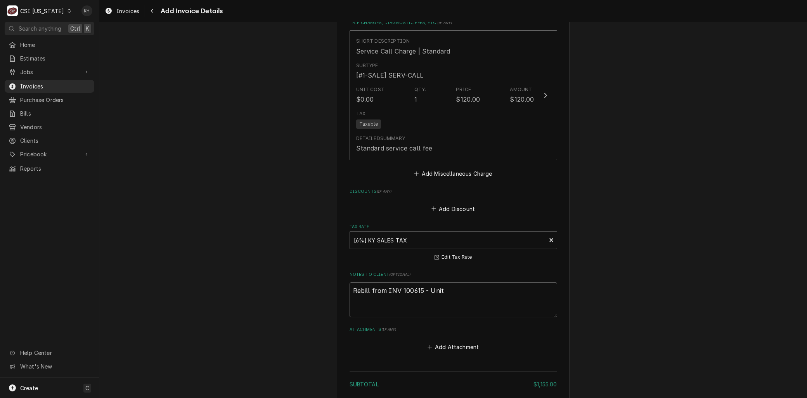
type textarea "x"
type textarea "Rebill from INV 100615 - Unit"
type textarea "x"
type textarea "Rebill from INV 100615 - Unit u"
type textarea "x"
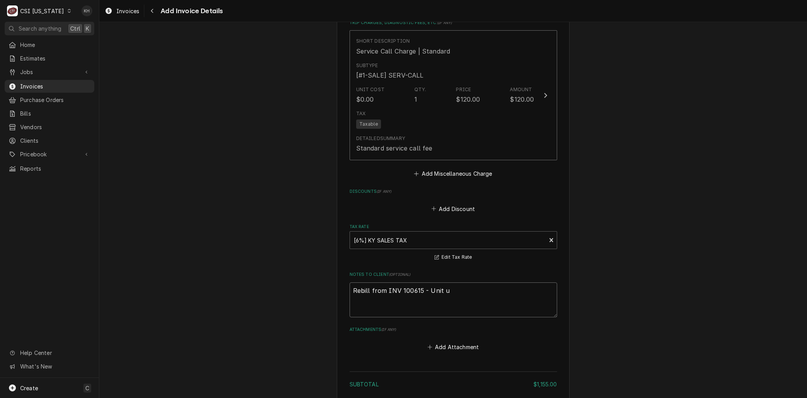
type textarea "Rebill from INV 100615 - Unit un"
type textarea "x"
type textarea "Rebill from INV 100615 - Unit und"
type textarea "x"
type textarea "Rebill from INV 100615 - Unit unde"
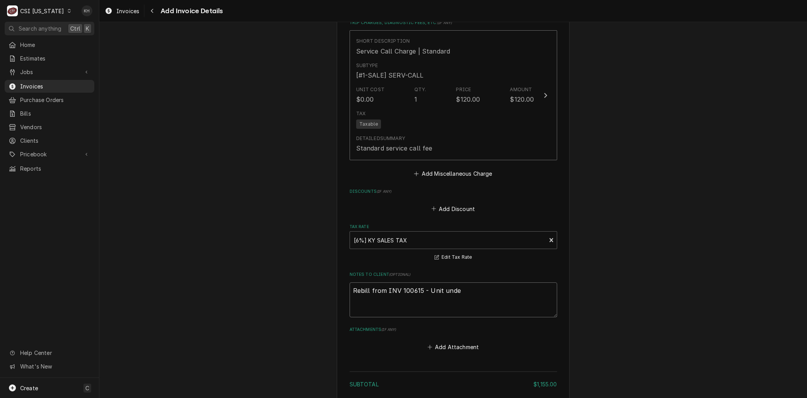
type textarea "x"
type textarea "Rebill from INV 100615 - Unit under"
type textarea "x"
type textarea "Rebill from INV 100615 - Unit under"
type textarea "x"
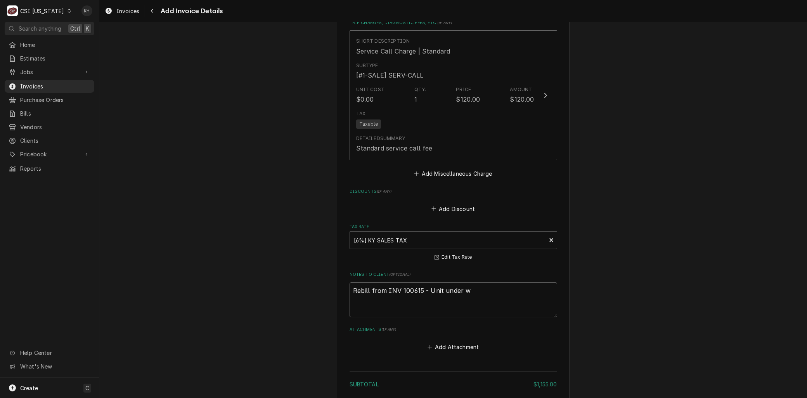
type textarea "Rebill from INV 100615 - Unit under wa"
type textarea "x"
type textarea "Rebill from INV 100615 - Unit under war"
type textarea "x"
type textarea "Rebill from INV 100615 - Unit under warr"
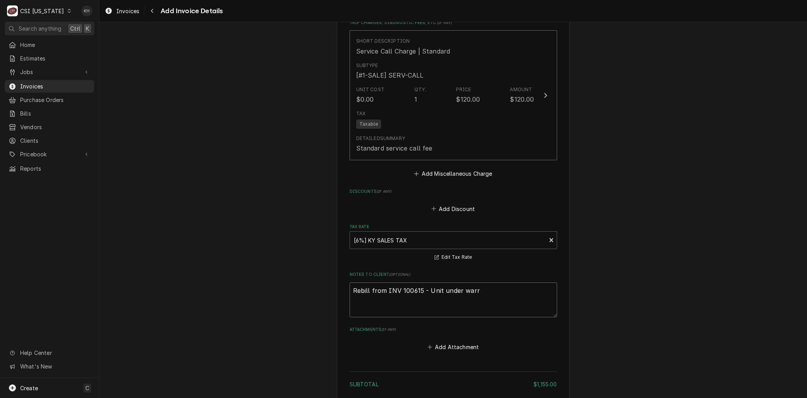
type textarea "x"
type textarea "Rebill from INV 100615 - Unit under warra"
type textarea "x"
type textarea "Rebill from INV 100615 - Unit under warrat"
type textarea "x"
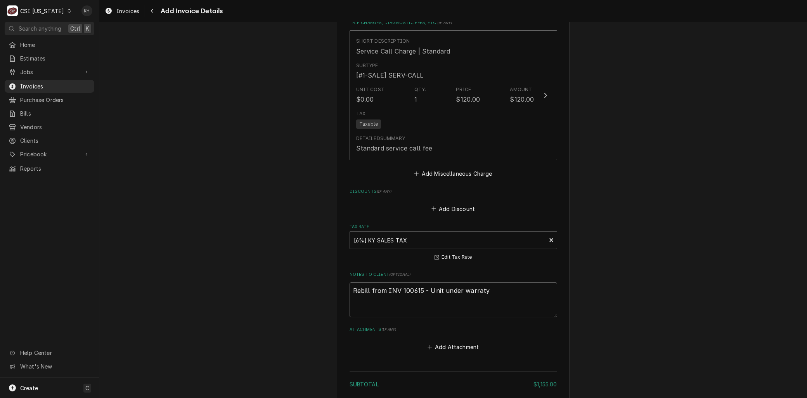
type textarea "Rebill from INV 100615 - Unit under warraty"
type textarea "x"
type textarea "Rebill from INV 100615 - Unit under warranty"
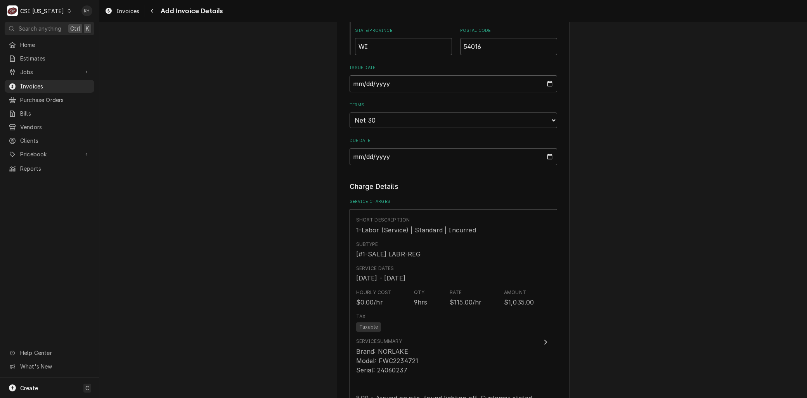
scroll to position [388, 0]
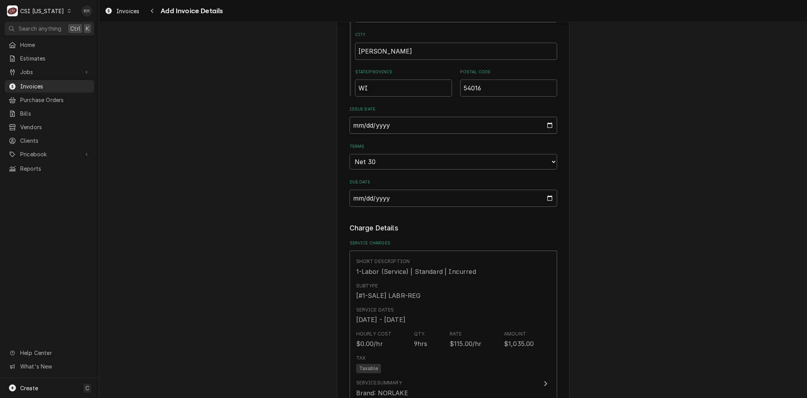
click at [549, 123] on input "2025-08-01" at bounding box center [454, 125] width 208 height 17
type input "2025-08-31"
click at [289, 214] on div "Please provide the following information to create your invoice: Client Details…" at bounding box center [453, 359] width 708 height 1434
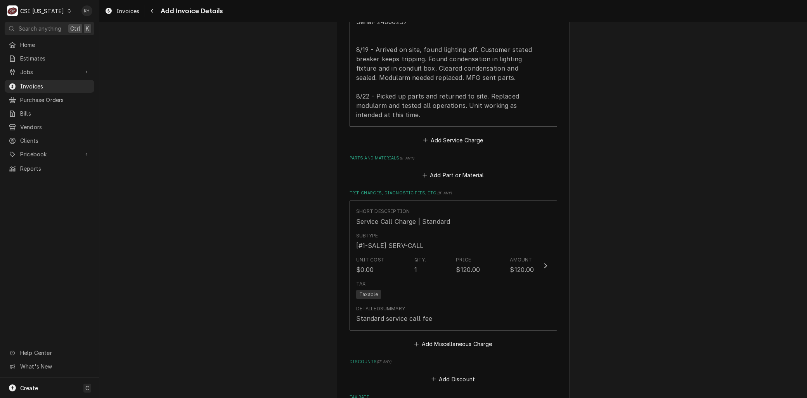
scroll to position [905, 0]
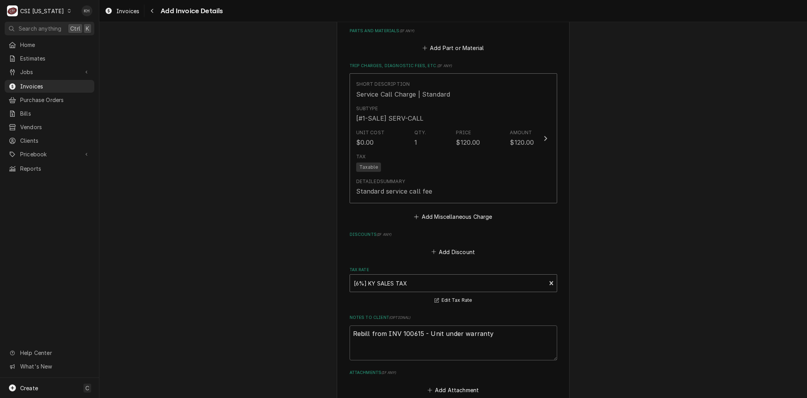
click at [374, 286] on div "Tax Rate" at bounding box center [448, 283] width 189 height 14
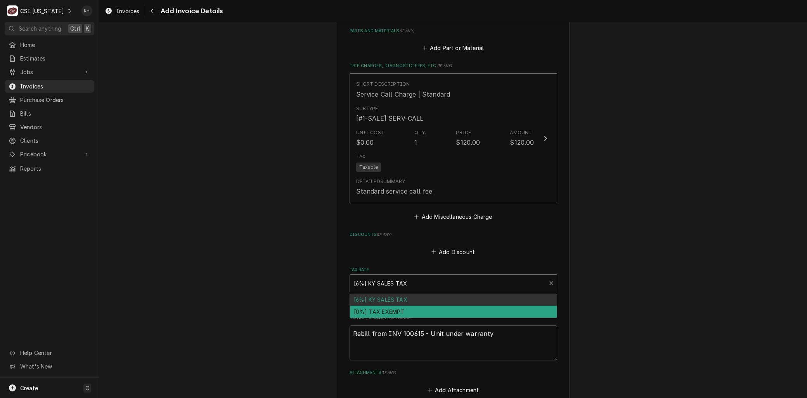
click at [376, 311] on div "[0%] TAX EXEMPT" at bounding box center [453, 312] width 207 height 12
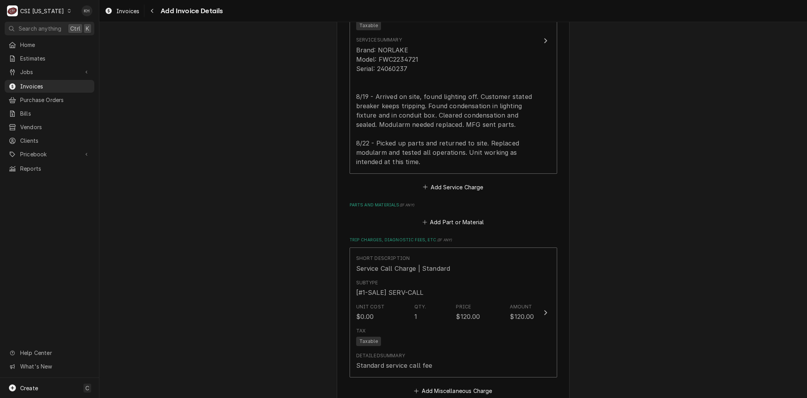
scroll to position [732, 0]
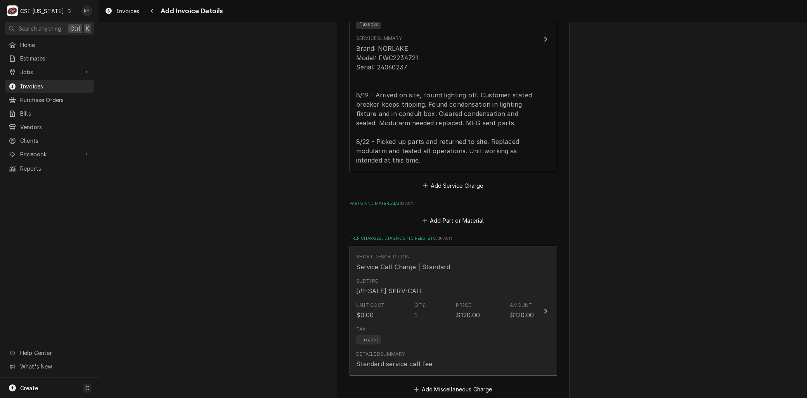
click at [425, 299] on div "Unit Cost $0.00 Qty. 1 Price $120.00 Amount $120.00" at bounding box center [445, 311] width 178 height 24
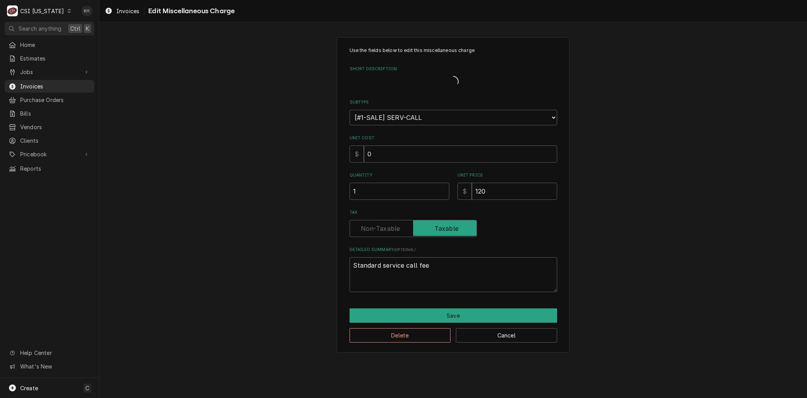
type textarea "x"
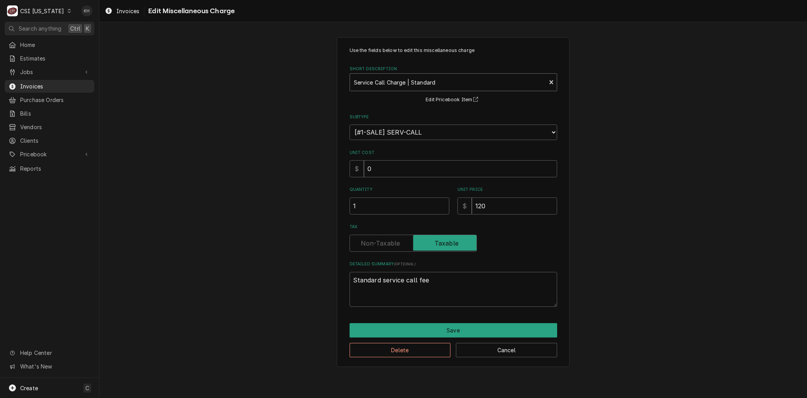
click at [374, 84] on div "Short Description" at bounding box center [448, 82] width 189 height 14
type input "travel"
drag, startPoint x: 481, startPoint y: 207, endPoint x: 430, endPoint y: 206, distance: 51.6
click at [432, 206] on div "Quantity 1 Unit Price $ 0" at bounding box center [454, 201] width 208 height 28
type textarea "x"
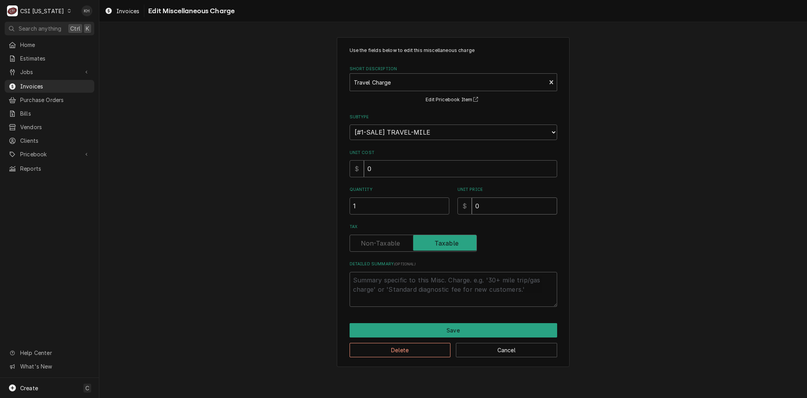
type input "1"
type textarea "x"
type input "11"
type textarea "x"
type input "115"
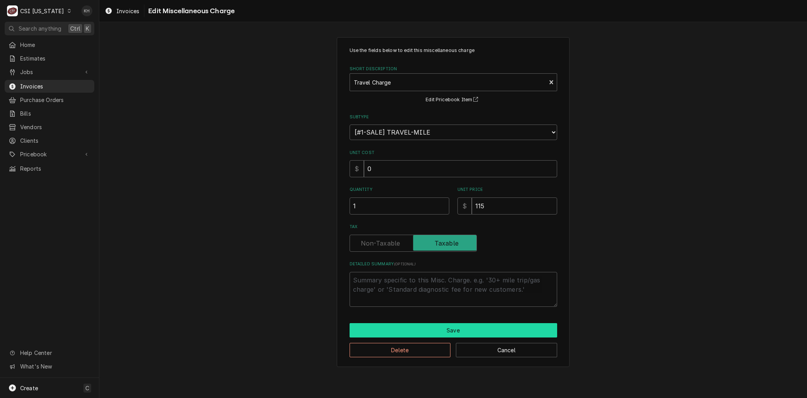
click at [414, 327] on button "Save" at bounding box center [454, 330] width 208 height 14
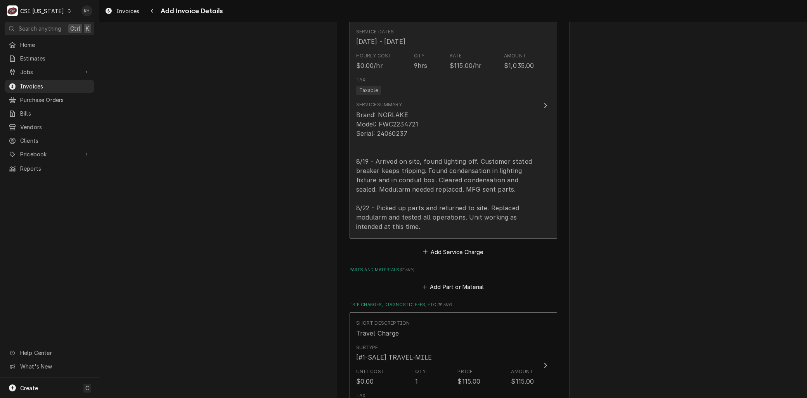
scroll to position [747, 0]
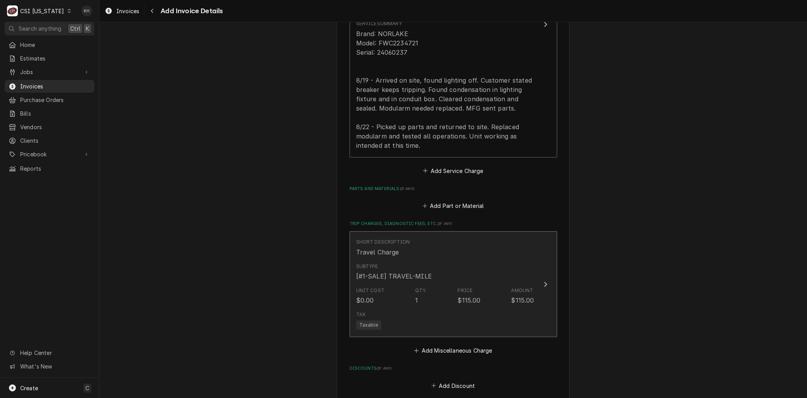
click at [416, 277] on div "[#1-SALE] TRAVEL-MILE" at bounding box center [394, 276] width 76 height 9
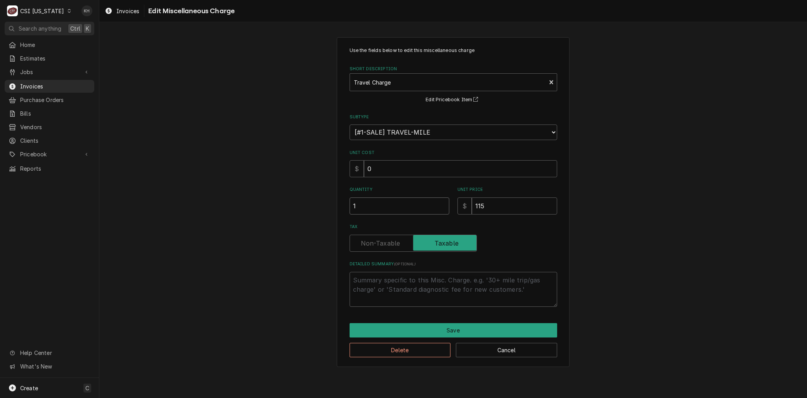
drag, startPoint x: 365, startPoint y: 201, endPoint x: 325, endPoint y: 220, distance: 44.6
click at [326, 220] on div "Use the fields below to edit this miscellaneous charge Short Description Travel…" at bounding box center [453, 202] width 708 height 344
type textarea "x"
type input "2"
click at [395, 292] on textarea "Detailed Summary ( optional )" at bounding box center [454, 289] width 208 height 35
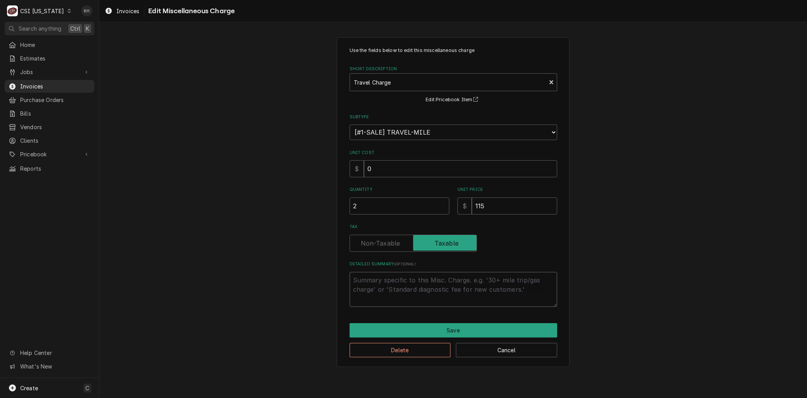
type textarea "x"
type textarea "T"
type textarea "x"
type textarea "Tw"
type textarea "x"
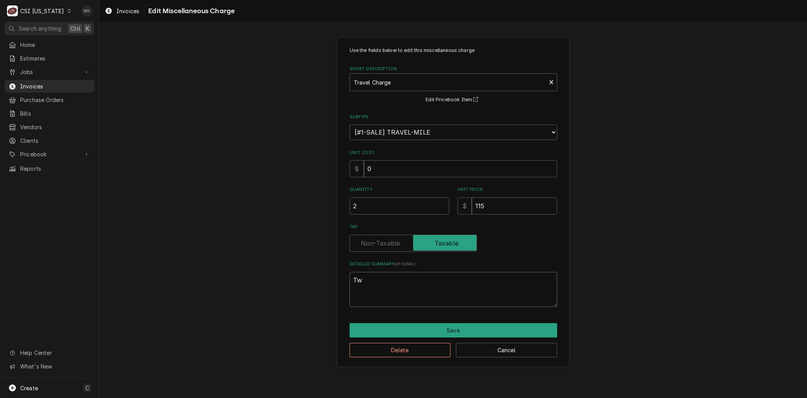
type textarea "Two"
type textarea "x"
type textarea "Two"
type textarea "x"
type textarea "Two t"
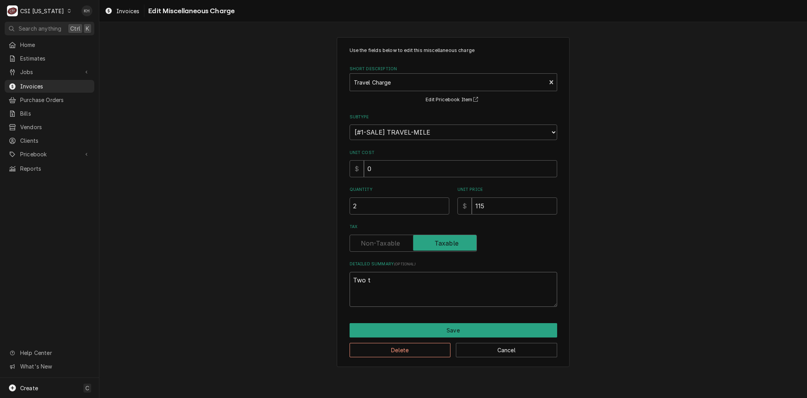
type textarea "x"
type textarea "Two tr"
type textarea "x"
type textarea "Two tri"
type textarea "x"
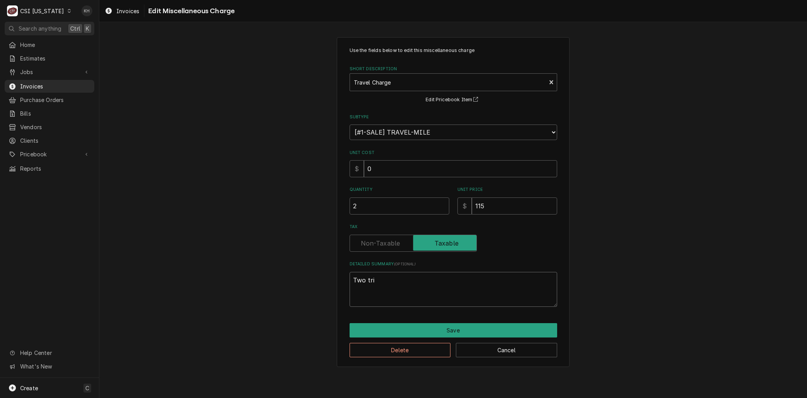
type textarea "Two trip"
type textarea "x"
type textarea "Two trips"
type textarea "x"
type textarea "Two tripsd"
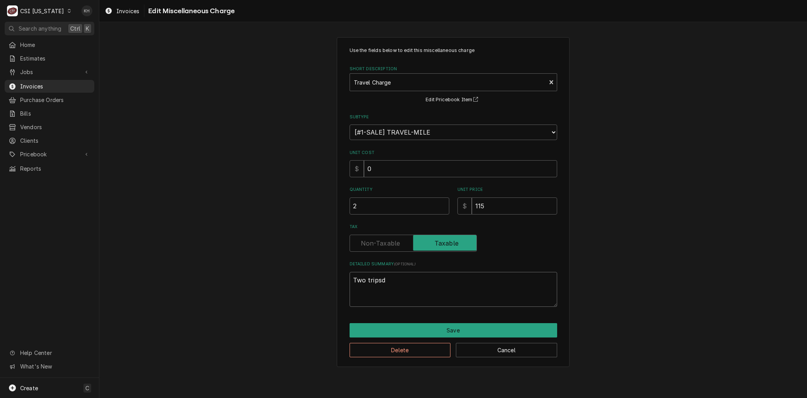
type textarea "x"
type textarea "Two trips"
click at [428, 327] on button "Save" at bounding box center [454, 330] width 208 height 14
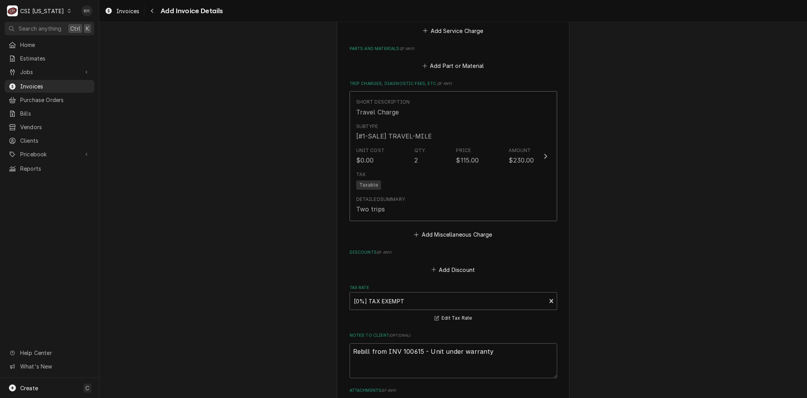
scroll to position [991, 0]
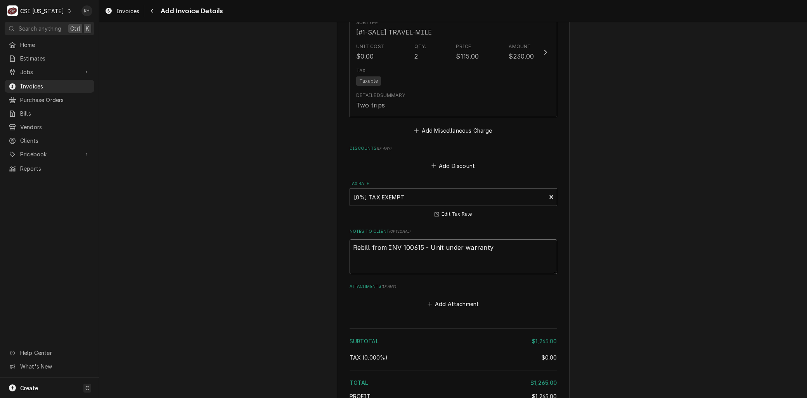
drag, startPoint x: 491, startPoint y: 248, endPoint x: 250, endPoint y: 223, distance: 241.8
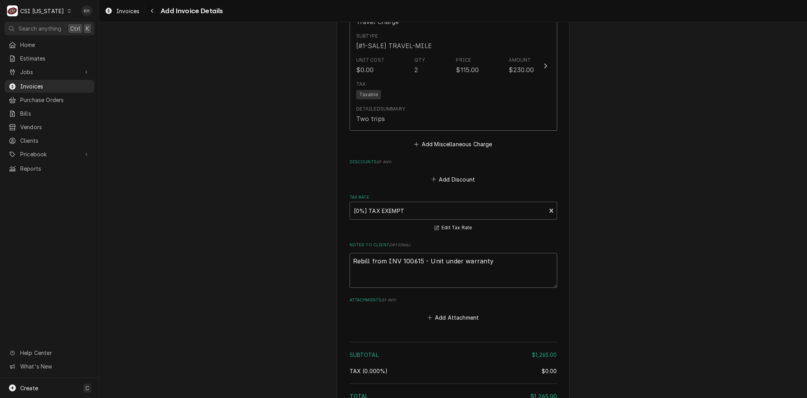
scroll to position [1065, 0]
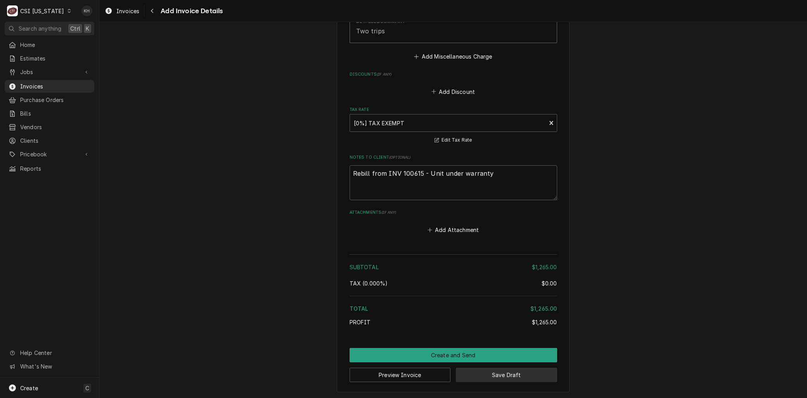
click at [476, 371] on button "Save Draft" at bounding box center [506, 375] width 101 height 14
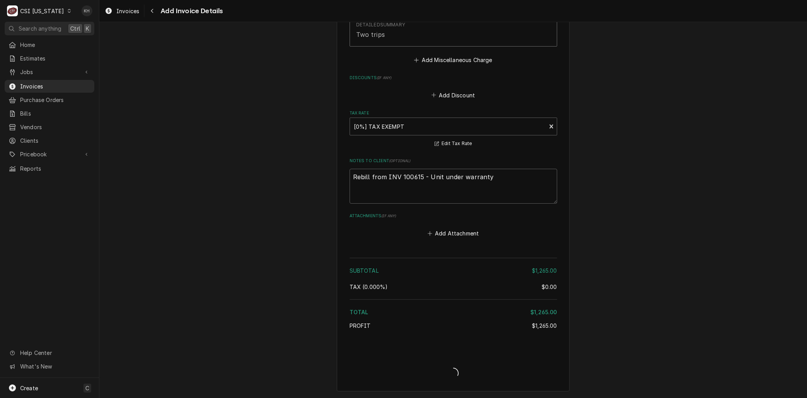
scroll to position [1061, 0]
type textarea "x"
